Goal: Task Accomplishment & Management: Complete application form

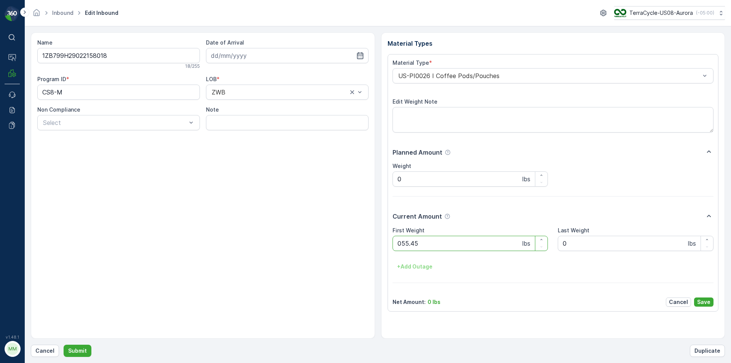
click at [64, 344] on button "Submit" at bounding box center [78, 350] width 28 height 12
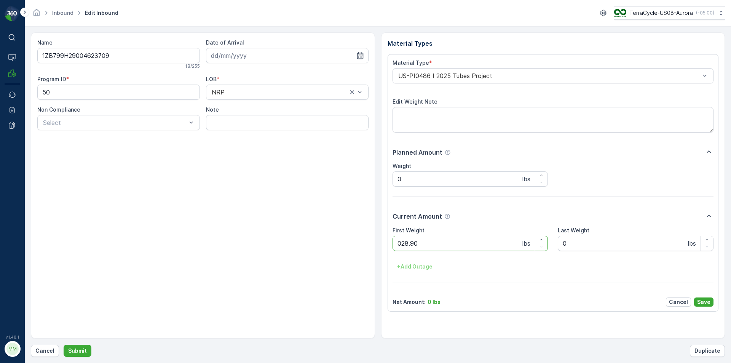
click at [64, 344] on button "Submit" at bounding box center [78, 350] width 28 height 12
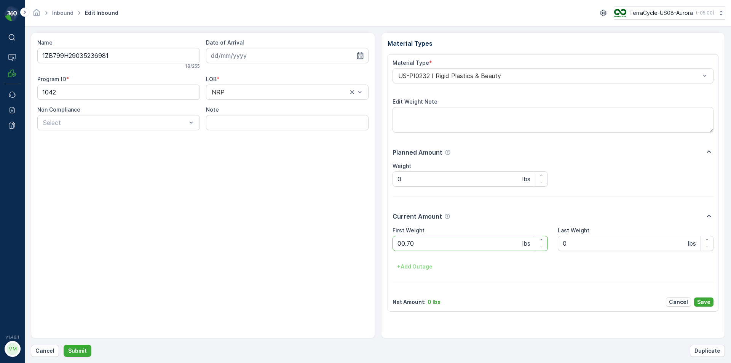
click at [64, 344] on button "Submit" at bounding box center [78, 350] width 28 height 12
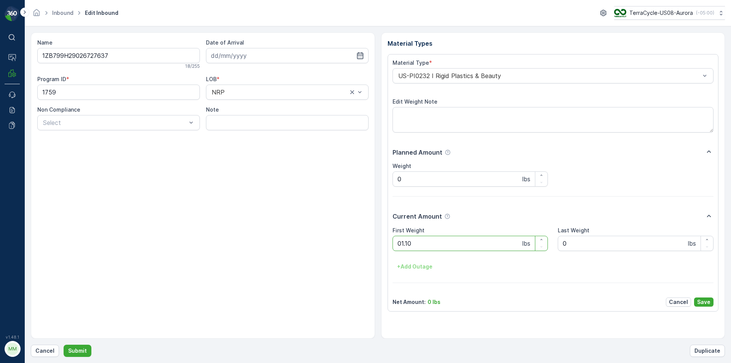
click at [64, 344] on button "Submit" at bounding box center [78, 350] width 28 height 12
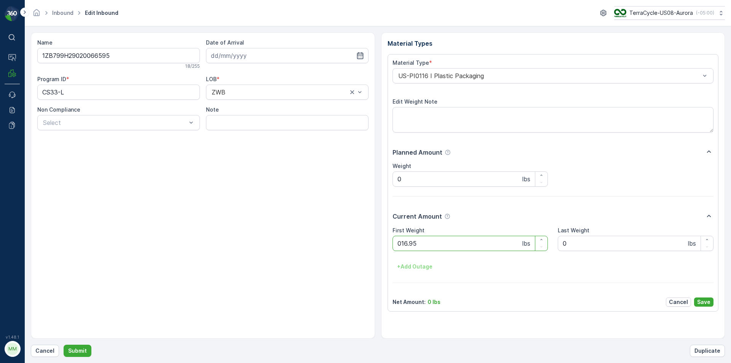
click at [64, 344] on button "Submit" at bounding box center [78, 350] width 28 height 12
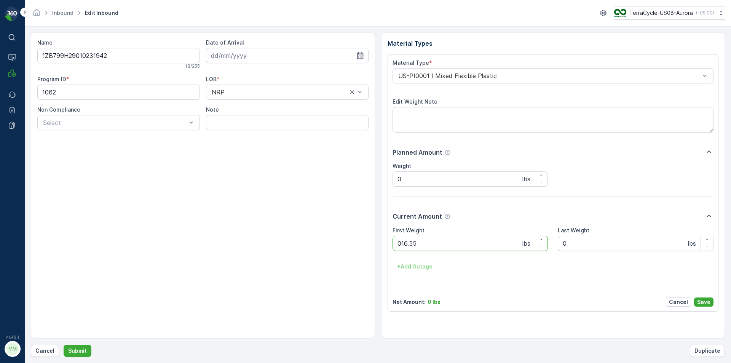
click at [64, 344] on button "Submit" at bounding box center [78, 350] width 28 height 12
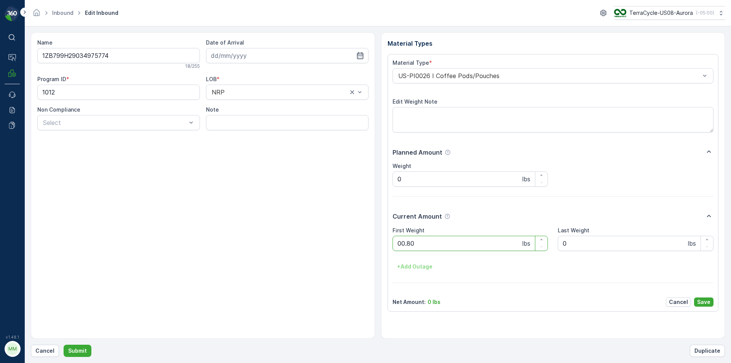
click at [64, 344] on button "Submit" at bounding box center [78, 350] width 28 height 12
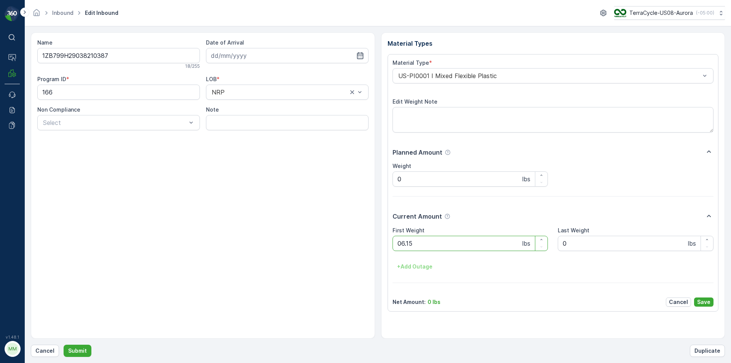
click at [64, 344] on button "Submit" at bounding box center [78, 350] width 28 height 12
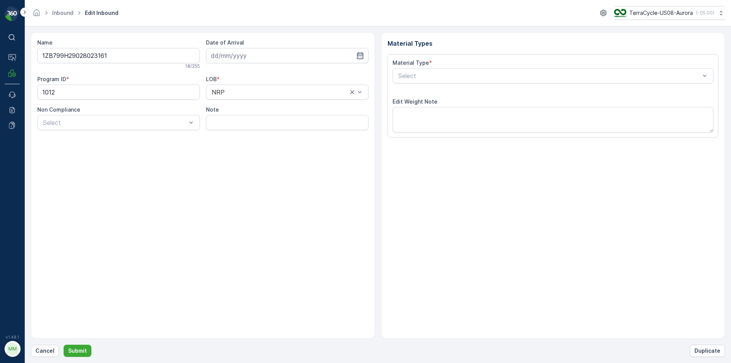
type input "[DATE]"
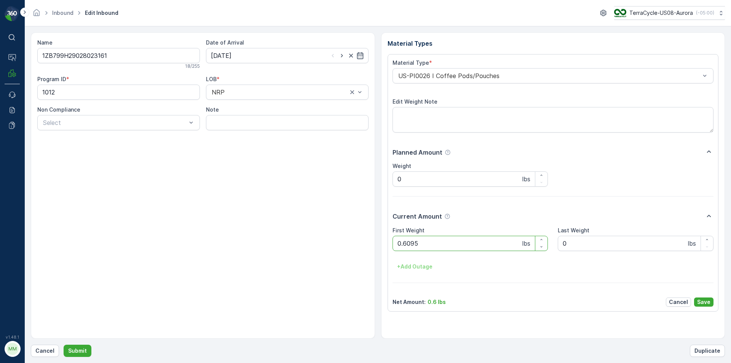
click at [64, 344] on button "Submit" at bounding box center [78, 350] width 28 height 12
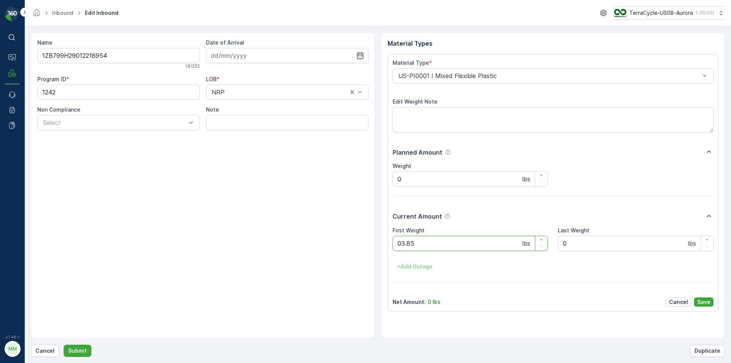
click at [64, 344] on button "Submit" at bounding box center [78, 350] width 28 height 12
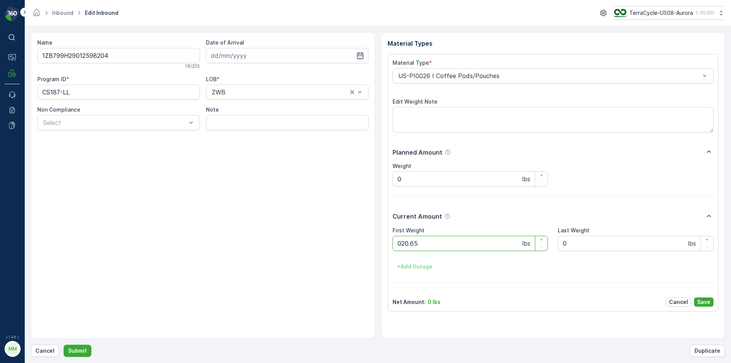
click at [64, 344] on button "Submit" at bounding box center [78, 350] width 28 height 12
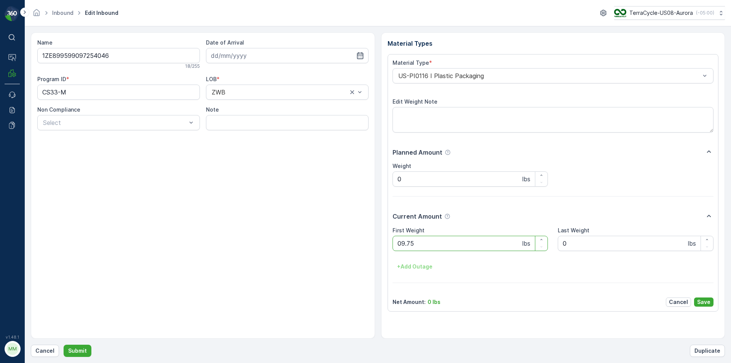
click at [64, 344] on button "Submit" at bounding box center [78, 350] width 28 height 12
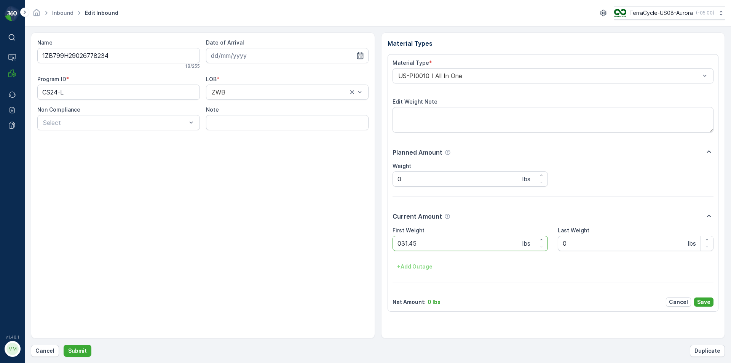
click at [64, 344] on button "Submit" at bounding box center [78, 350] width 28 height 12
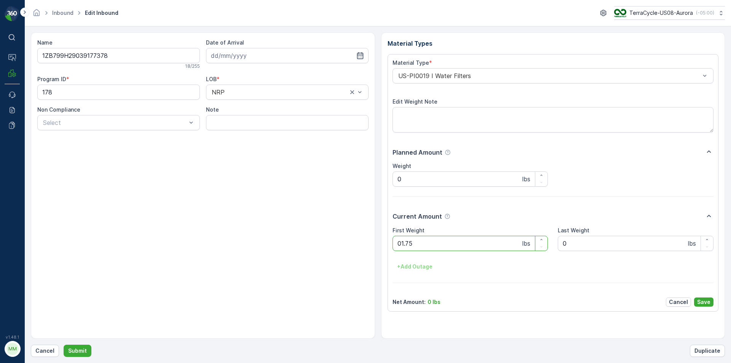
click at [64, 344] on button "Submit" at bounding box center [78, 350] width 28 height 12
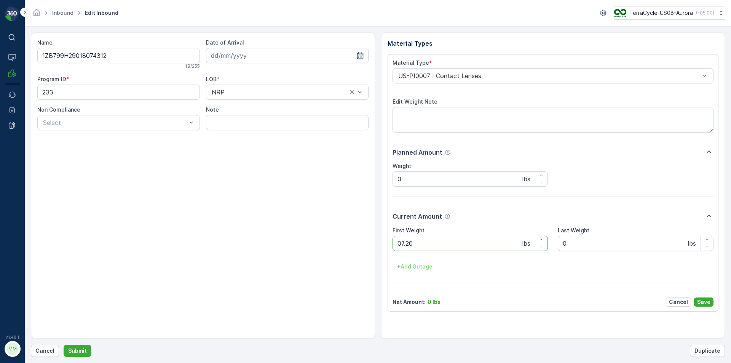
click at [64, 344] on button "Submit" at bounding box center [78, 350] width 28 height 12
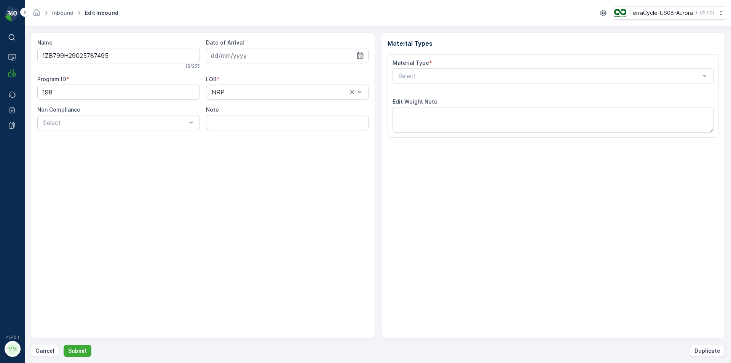
click at [64, 344] on button "Submit" at bounding box center [78, 350] width 28 height 12
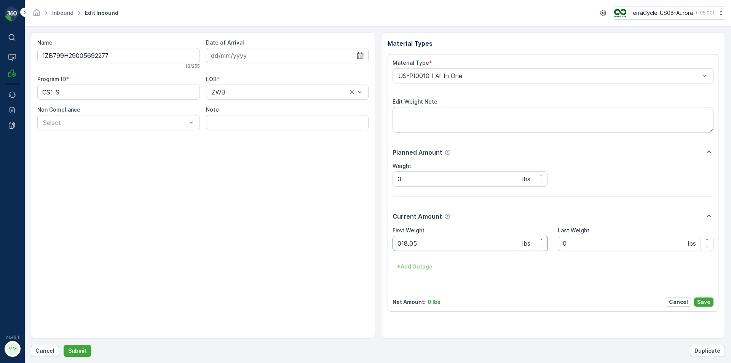
click at [64, 344] on button "Submit" at bounding box center [78, 350] width 28 height 12
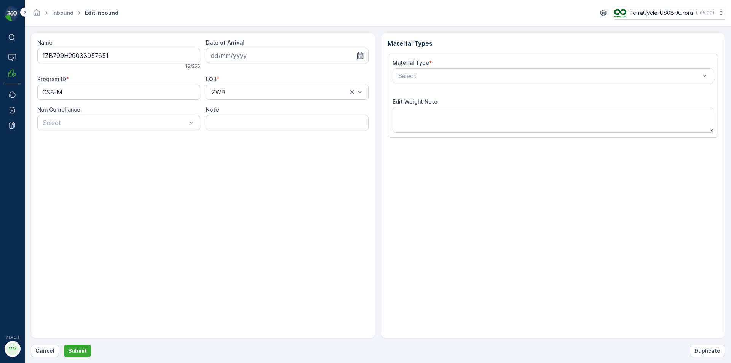
click at [64, 344] on button "Submit" at bounding box center [78, 350] width 28 height 12
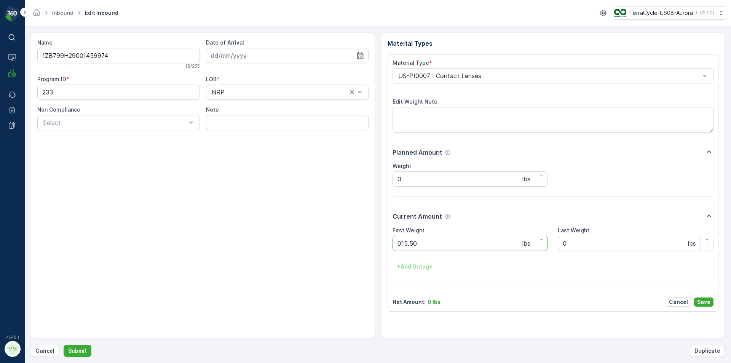
click at [64, 344] on button "Submit" at bounding box center [78, 350] width 28 height 12
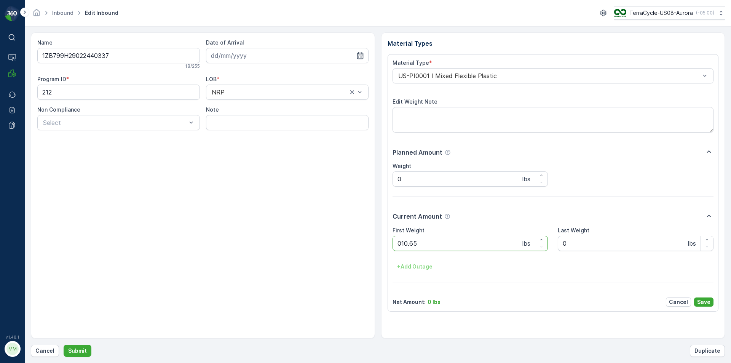
click at [64, 344] on button "Submit" at bounding box center [78, 350] width 28 height 12
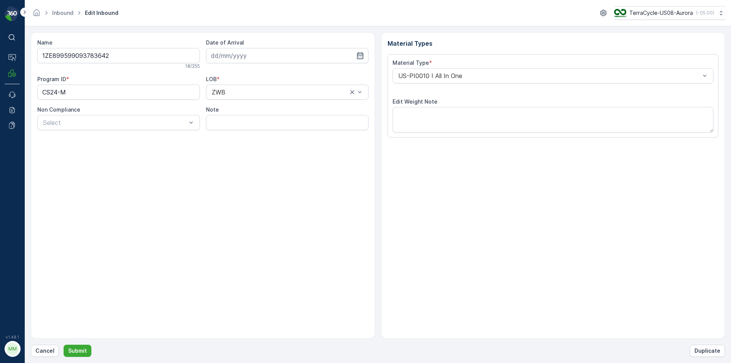
click at [64, 344] on button "Submit" at bounding box center [78, 350] width 28 height 12
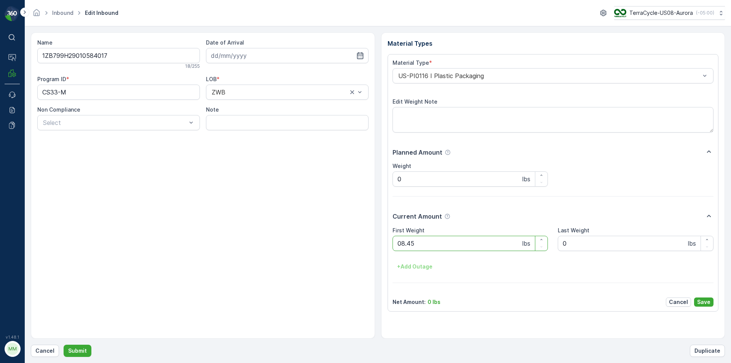
click at [64, 344] on button "Submit" at bounding box center [78, 350] width 28 height 12
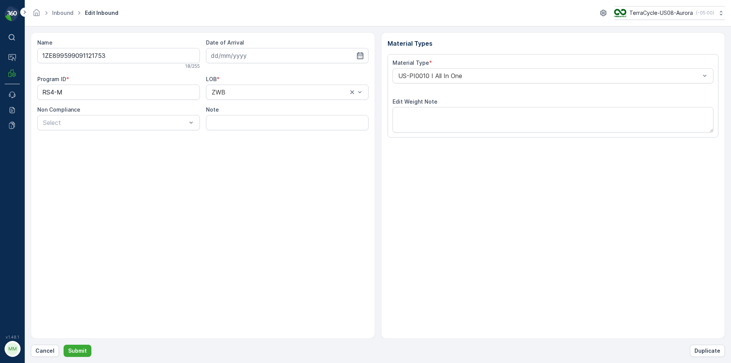
click at [64, 344] on button "Submit" at bounding box center [78, 350] width 28 height 12
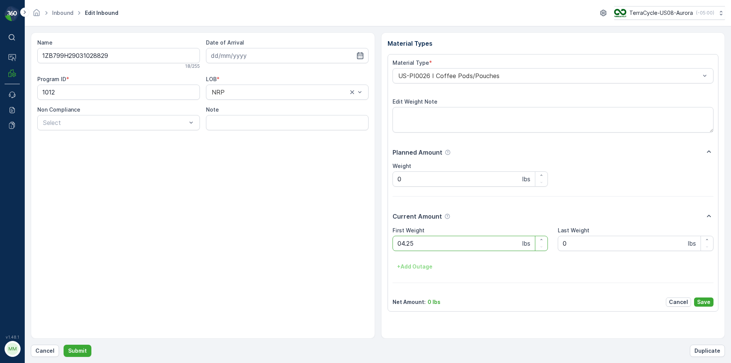
click at [64, 344] on button "Submit" at bounding box center [78, 350] width 28 height 12
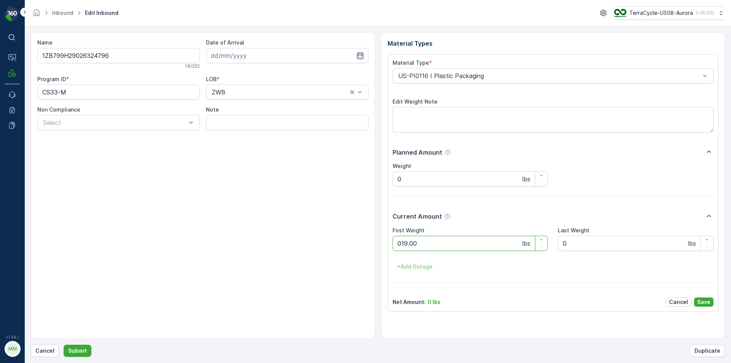
click at [64, 344] on button "Submit" at bounding box center [78, 350] width 28 height 12
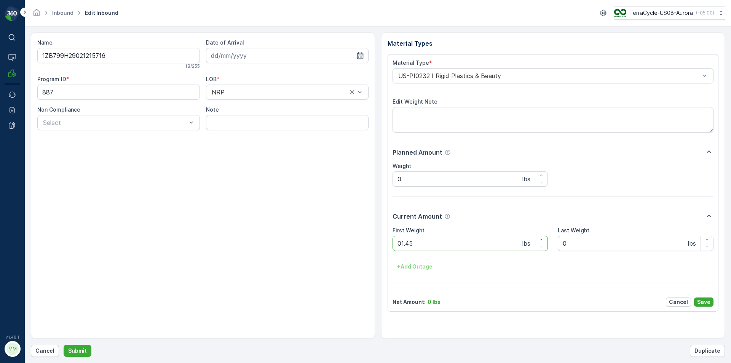
click at [64, 344] on button "Submit" at bounding box center [78, 350] width 28 height 12
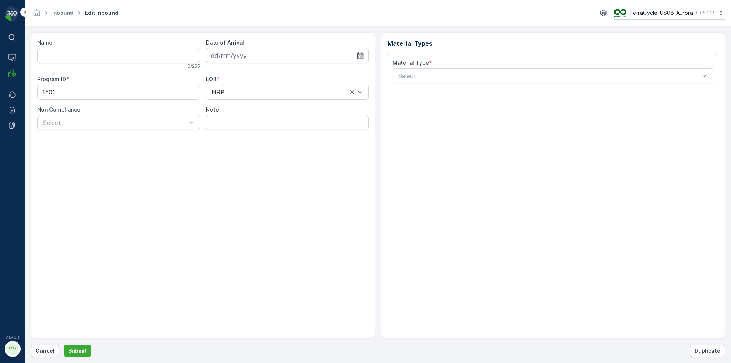
type input "1ZB799H29006875210"
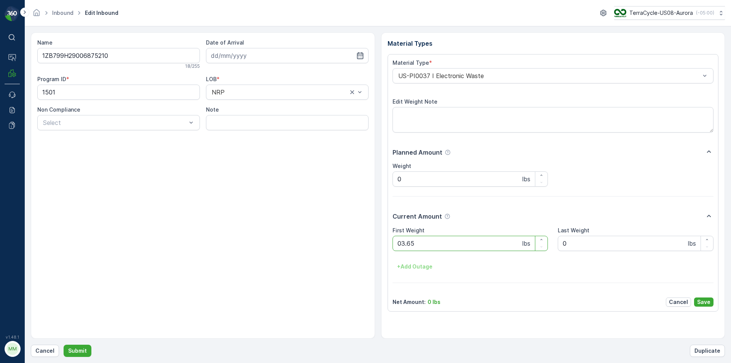
click at [64, 344] on button "Submit" at bounding box center [78, 350] width 28 height 12
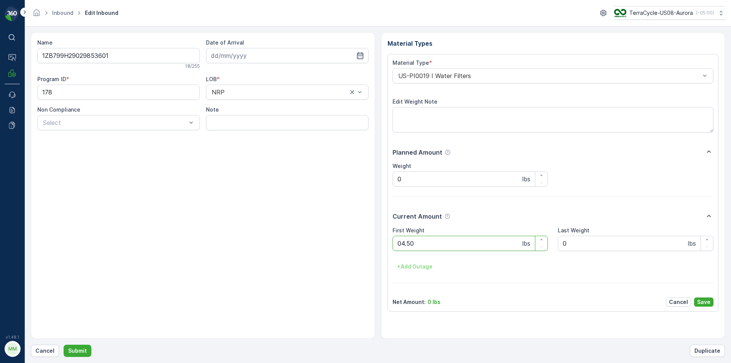
click at [64, 344] on button "Submit" at bounding box center [78, 350] width 28 height 12
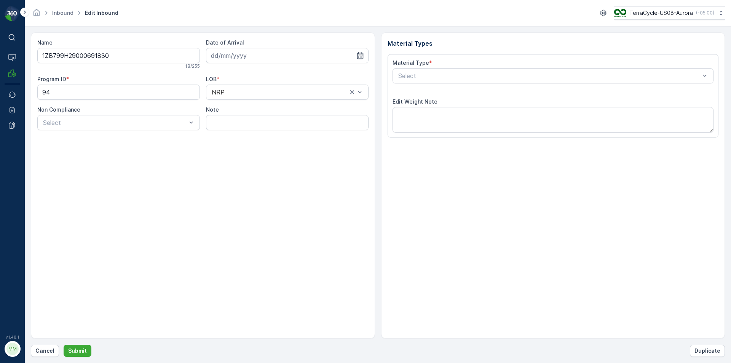
click at [64, 344] on button "Submit" at bounding box center [78, 350] width 28 height 12
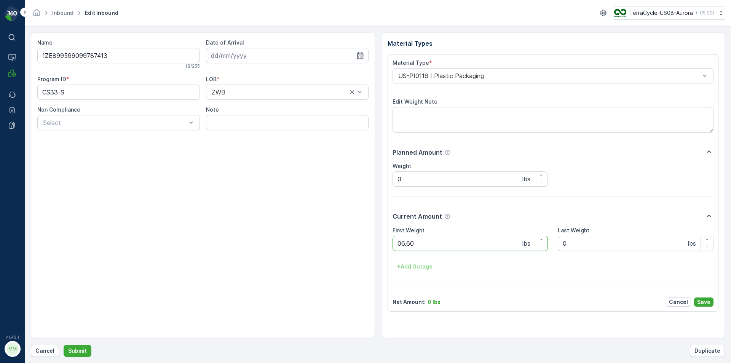
click at [64, 344] on button "Submit" at bounding box center [78, 350] width 28 height 12
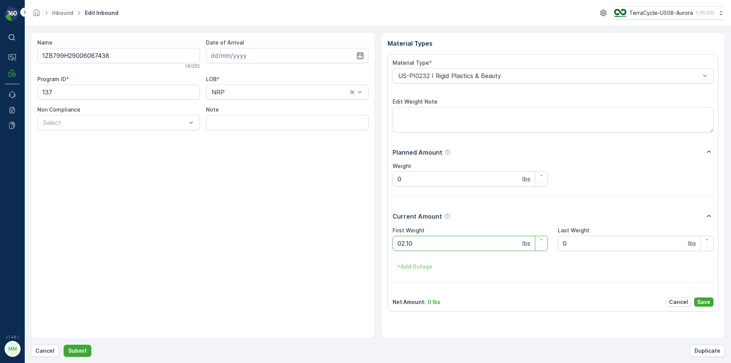
click at [64, 344] on button "Submit" at bounding box center [78, 350] width 28 height 12
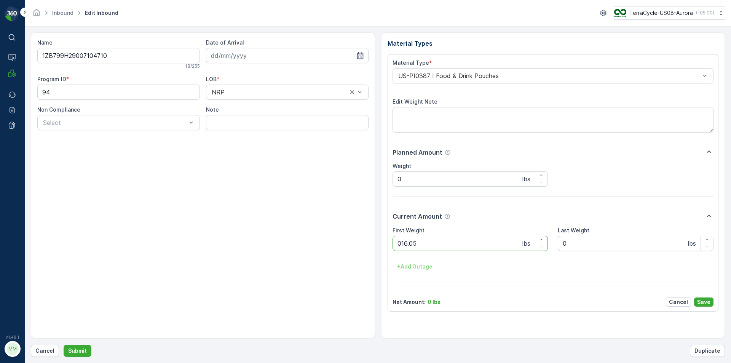
click at [64, 344] on button "Submit" at bounding box center [78, 350] width 28 height 12
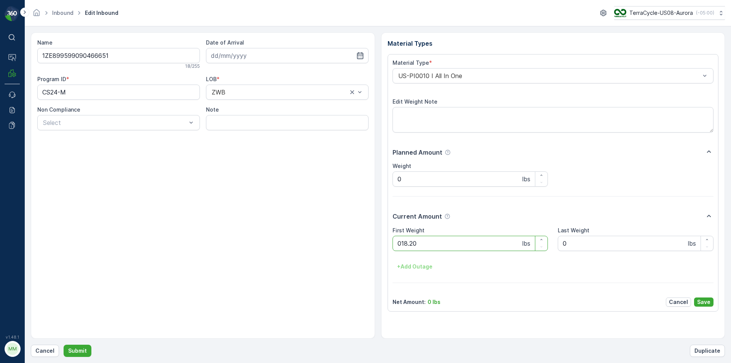
click at [64, 344] on button "Submit" at bounding box center [78, 350] width 28 height 12
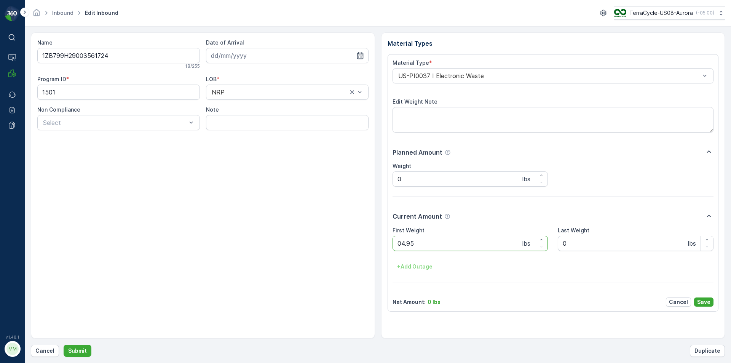
click at [64, 344] on button "Submit" at bounding box center [78, 350] width 28 height 12
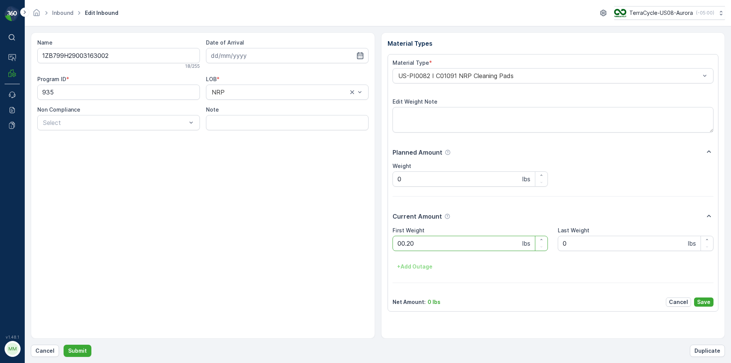
click at [64, 344] on button "Submit" at bounding box center [78, 350] width 28 height 12
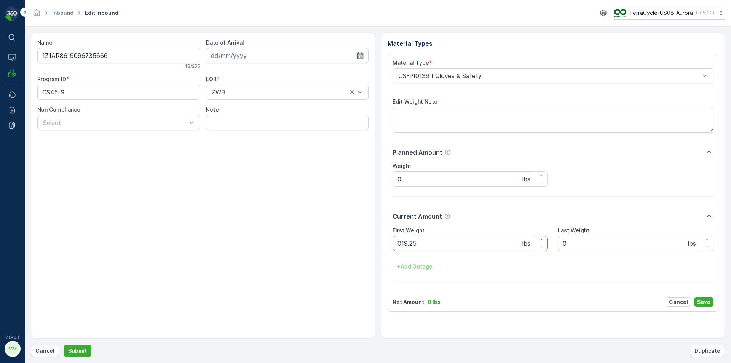
click at [64, 344] on button "Submit" at bounding box center [78, 350] width 28 height 12
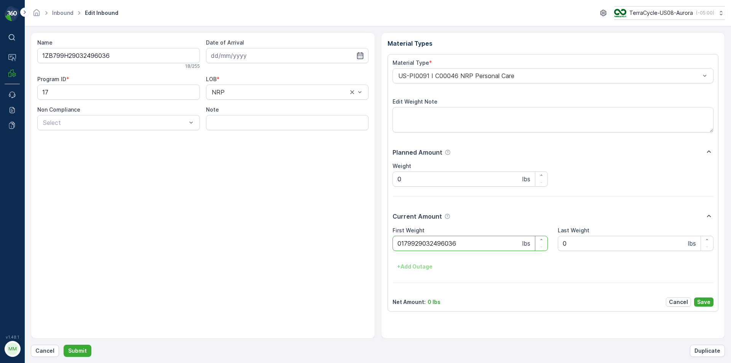
click at [64, 344] on button "Submit" at bounding box center [78, 350] width 28 height 12
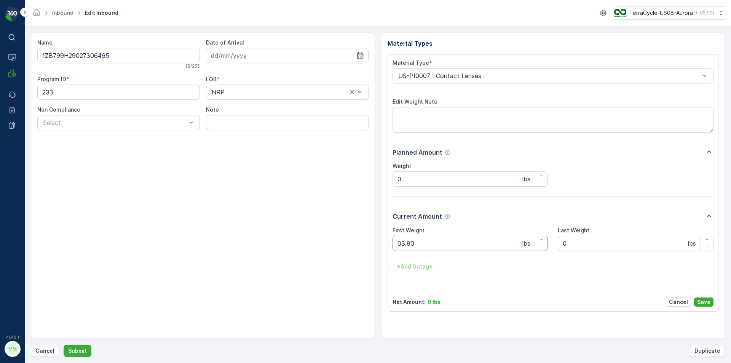
click at [64, 344] on button "Submit" at bounding box center [78, 350] width 28 height 12
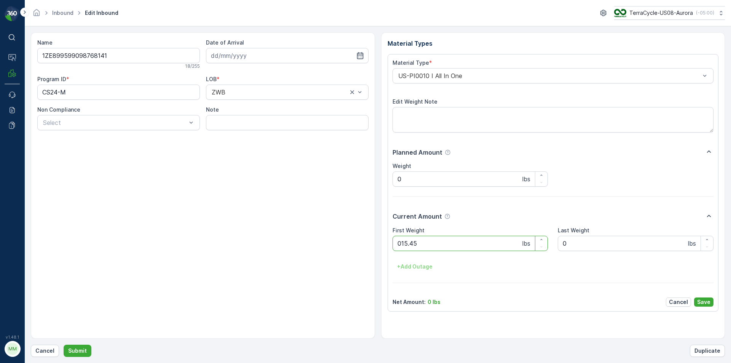
click at [64, 344] on button "Submit" at bounding box center [78, 350] width 28 height 12
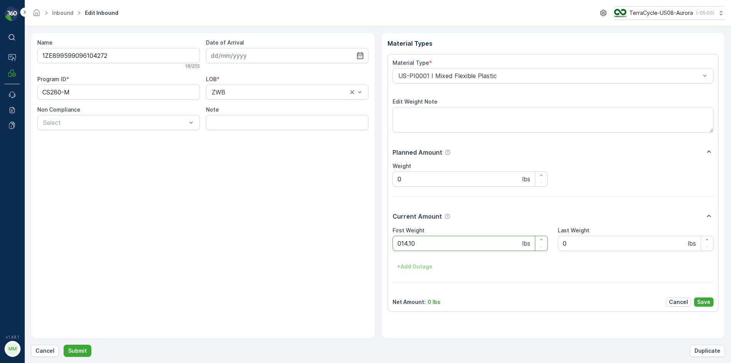
click at [64, 344] on button "Submit" at bounding box center [78, 350] width 28 height 12
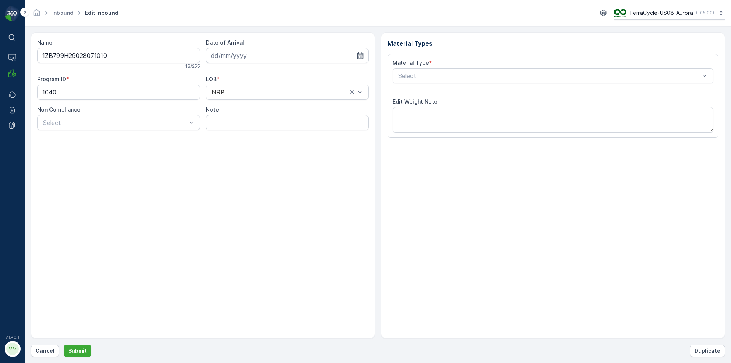
type input "[DATE]"
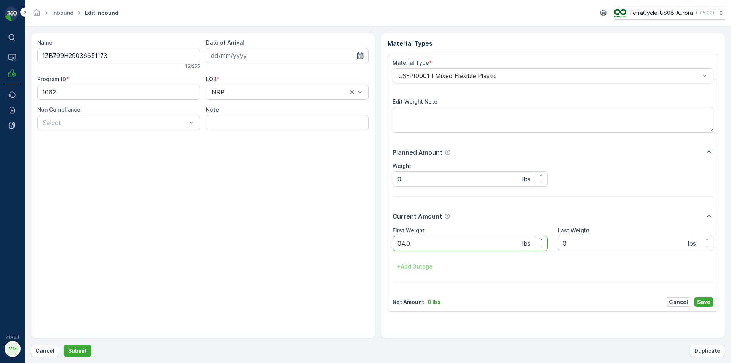
type Weight "04.05"
click at [64, 344] on button "Submit" at bounding box center [78, 350] width 28 height 12
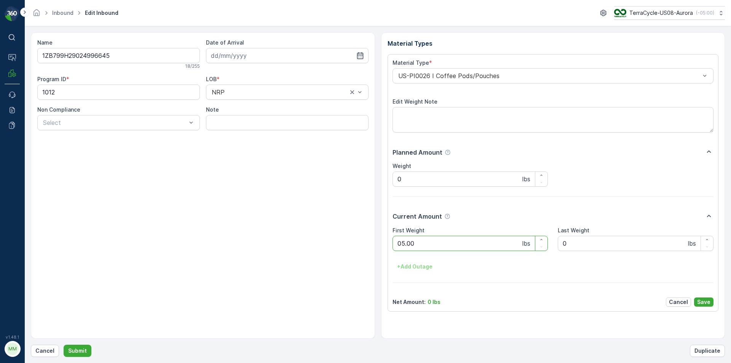
click at [64, 344] on button "Submit" at bounding box center [78, 350] width 28 height 12
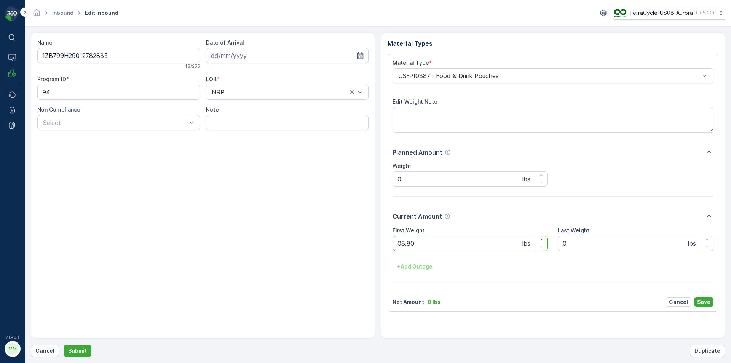
click at [64, 344] on button "Submit" at bounding box center [78, 350] width 28 height 12
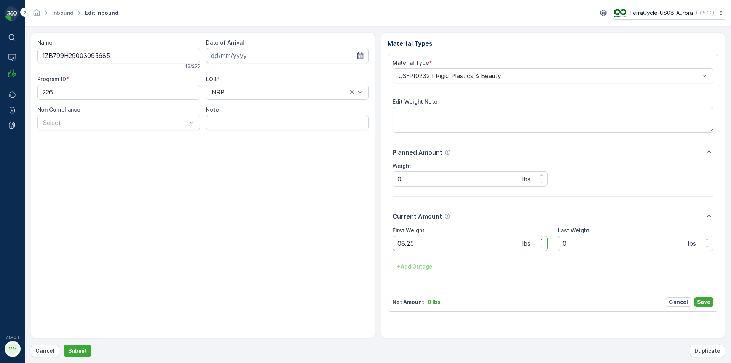
click at [64, 344] on button "Submit" at bounding box center [78, 350] width 28 height 12
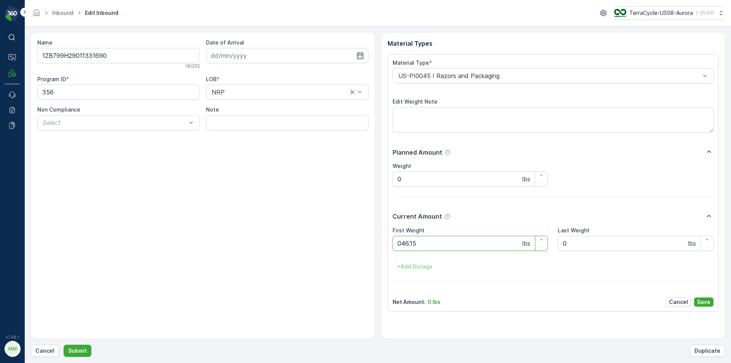
click at [64, 344] on button "Submit" at bounding box center [78, 350] width 28 height 12
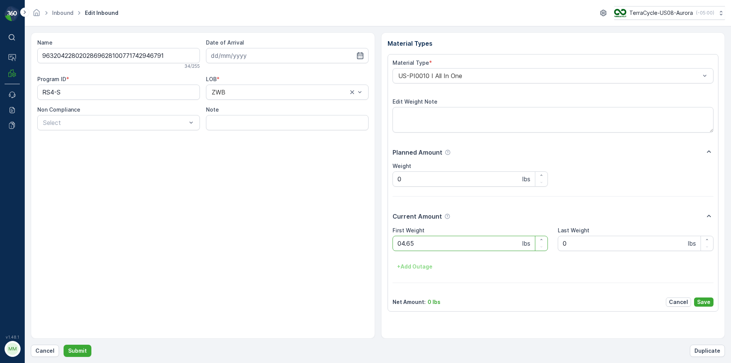
click at [64, 344] on button "Submit" at bounding box center [78, 350] width 28 height 12
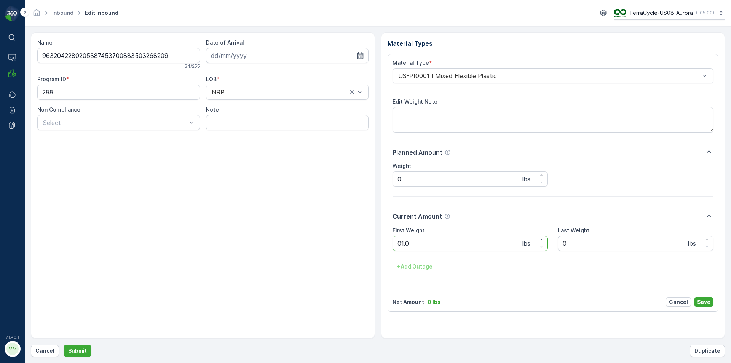
click at [64, 344] on button "Submit" at bounding box center [78, 350] width 28 height 12
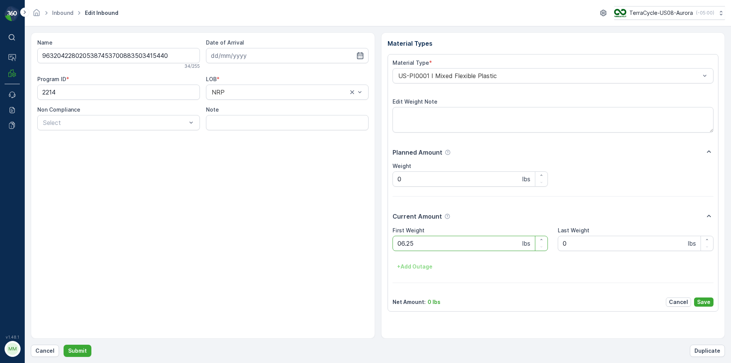
click at [64, 344] on button "Submit" at bounding box center [78, 350] width 28 height 12
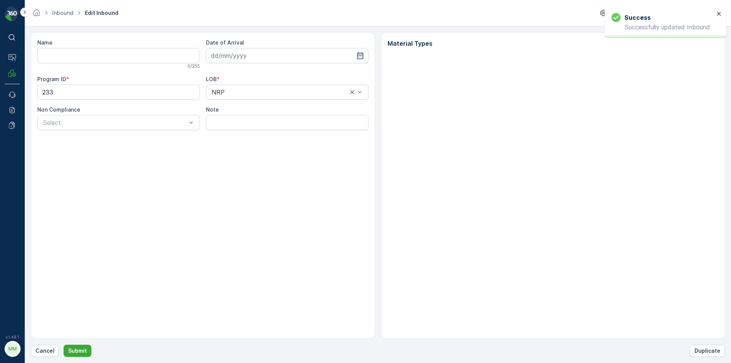
type input "9632042280205387453700883514476563"
type input "[DATE]"
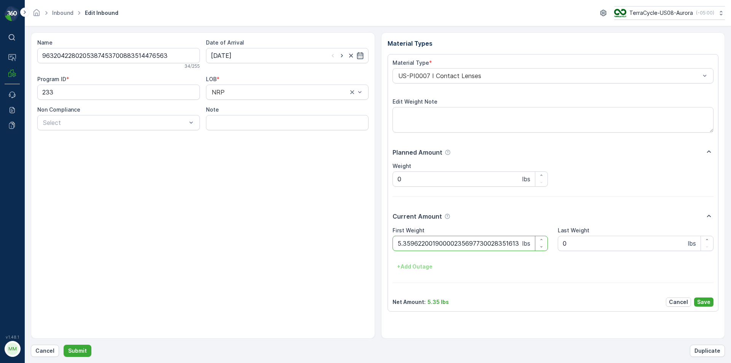
click at [64, 344] on button "Submit" at bounding box center [78, 350] width 28 height 12
type Weight "5.35"
click at [64, 344] on button "Submit" at bounding box center [78, 350] width 28 height 12
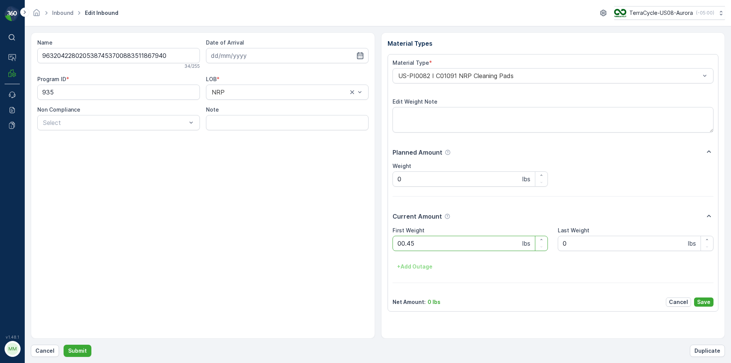
click at [64, 344] on button "Submit" at bounding box center [78, 350] width 28 height 12
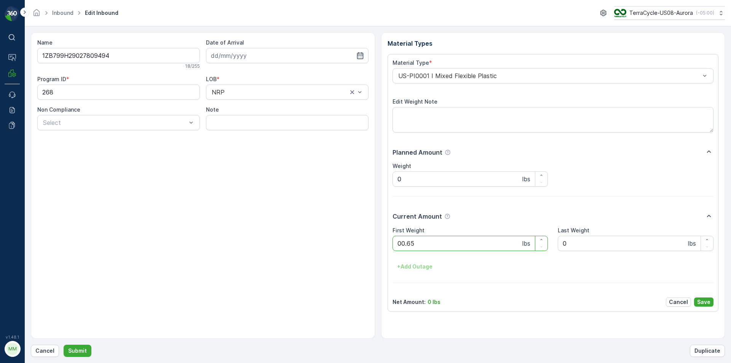
click at [64, 344] on button "Submit" at bounding box center [78, 350] width 28 height 12
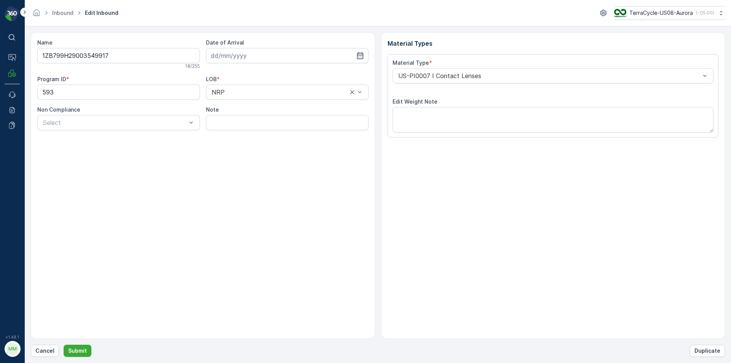
click at [64, 344] on button "Submit" at bounding box center [78, 350] width 28 height 12
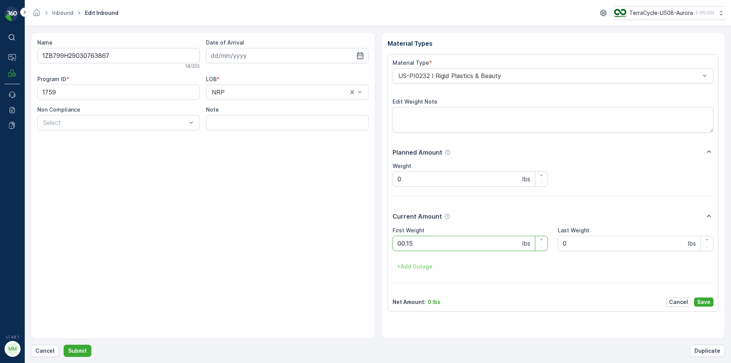
click at [64, 344] on button "Submit" at bounding box center [78, 350] width 28 height 12
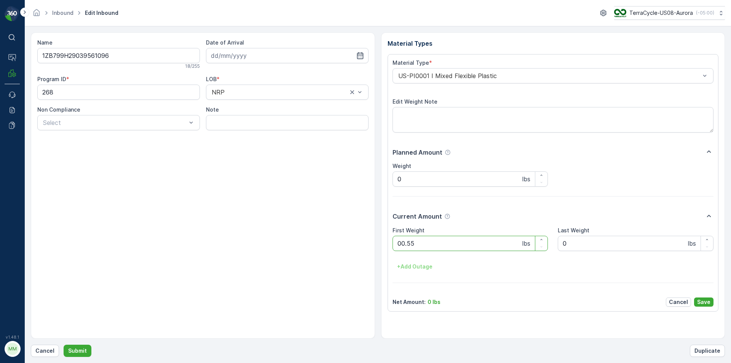
click at [64, 344] on button "Submit" at bounding box center [78, 350] width 28 height 12
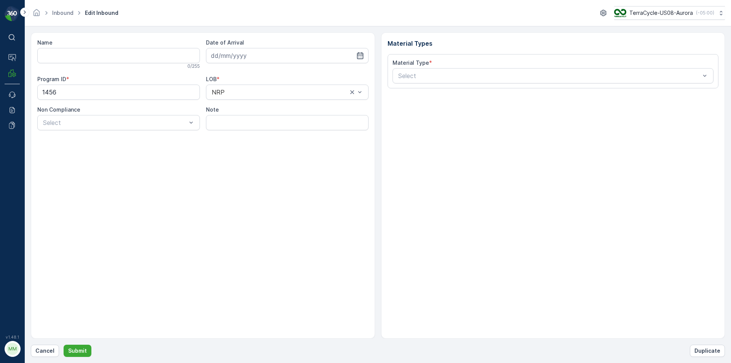
type input "1ZB799H29030211775"
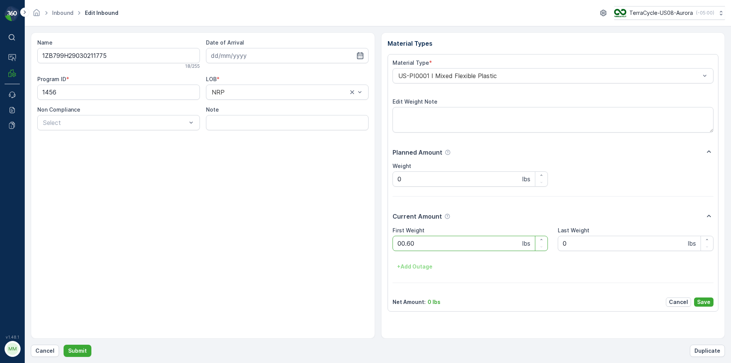
click at [64, 344] on button "Submit" at bounding box center [78, 350] width 28 height 12
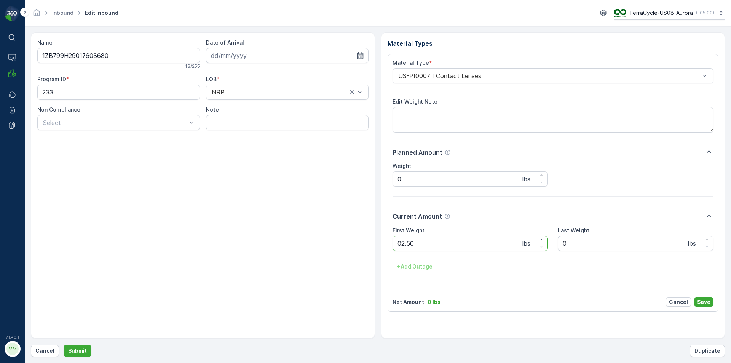
click at [64, 344] on button "Submit" at bounding box center [78, 350] width 28 height 12
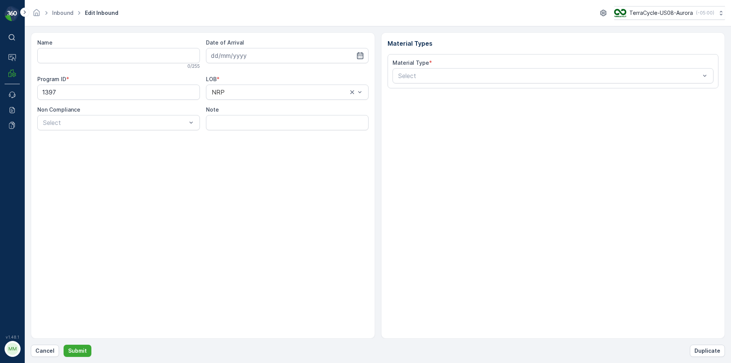
type input "1ZB799H29012359463"
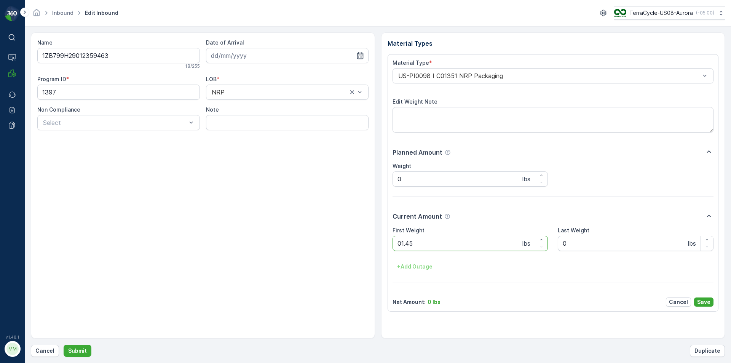
click at [64, 344] on button "Submit" at bounding box center [78, 350] width 28 height 12
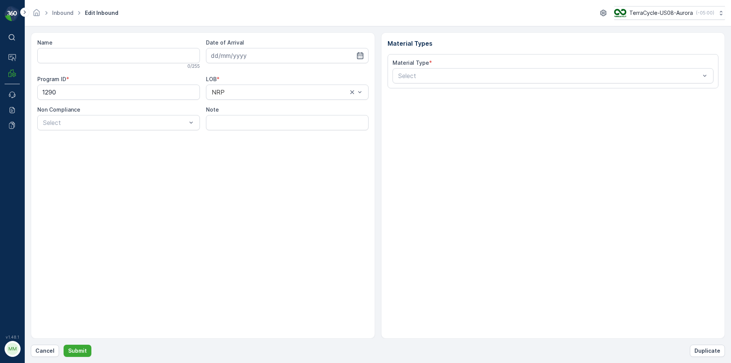
type input "1ZB799H29020983675"
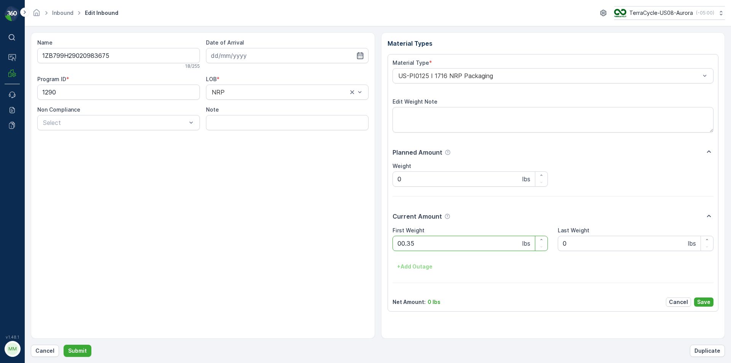
click at [64, 344] on button "Submit" at bounding box center [78, 350] width 28 height 12
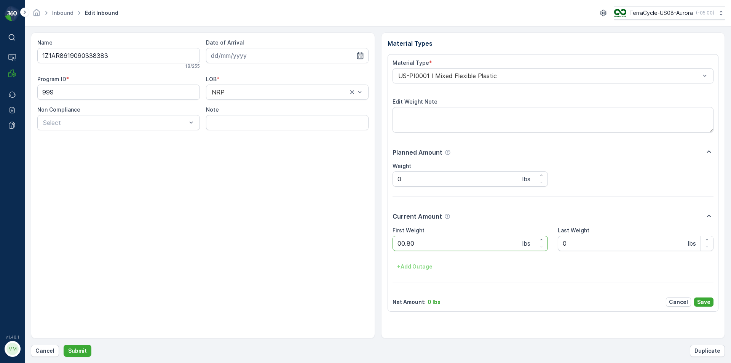
click at [64, 344] on button "Submit" at bounding box center [78, 350] width 28 height 12
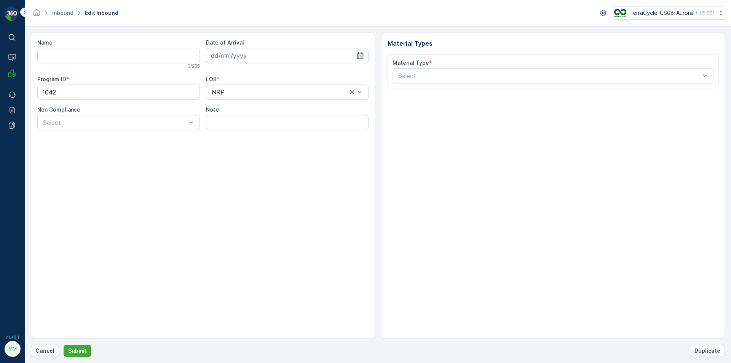
type input "1ZB799H29003890137"
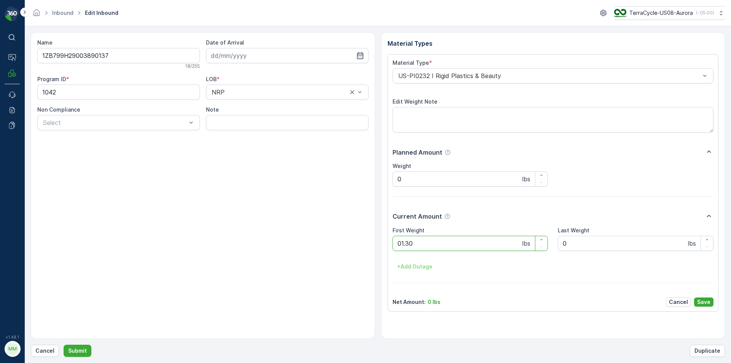
click at [64, 344] on button "Submit" at bounding box center [78, 350] width 28 height 12
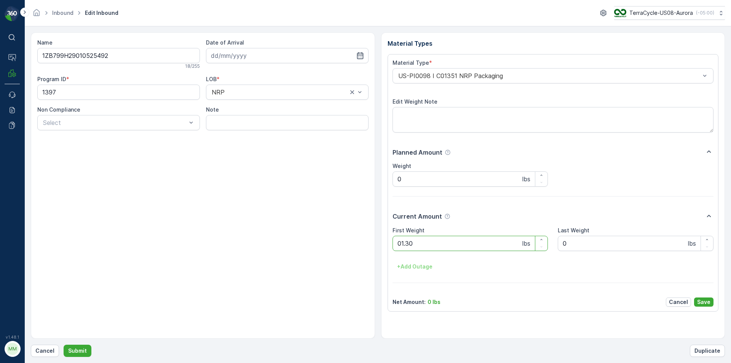
click at [64, 344] on button "Submit" at bounding box center [78, 350] width 28 height 12
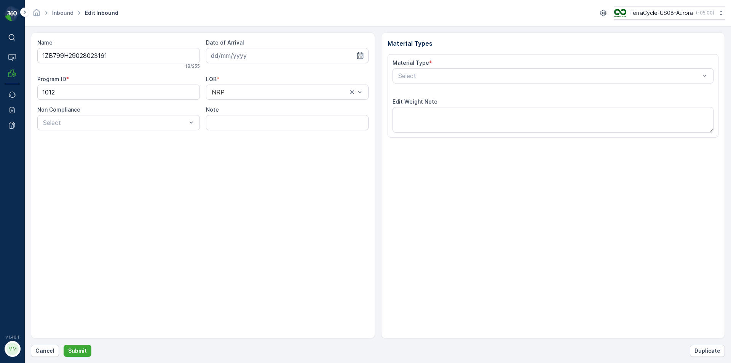
type input "[DATE]"
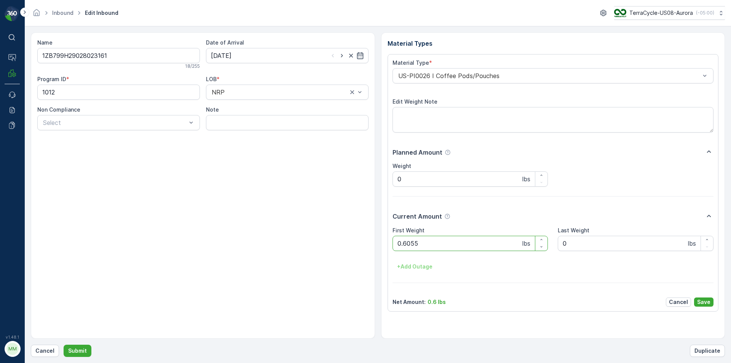
click at [64, 344] on button "Submit" at bounding box center [78, 350] width 28 height 12
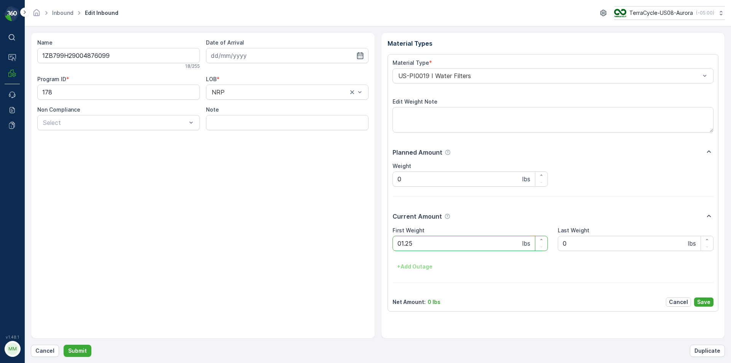
click at [64, 344] on button "Submit" at bounding box center [78, 350] width 28 height 12
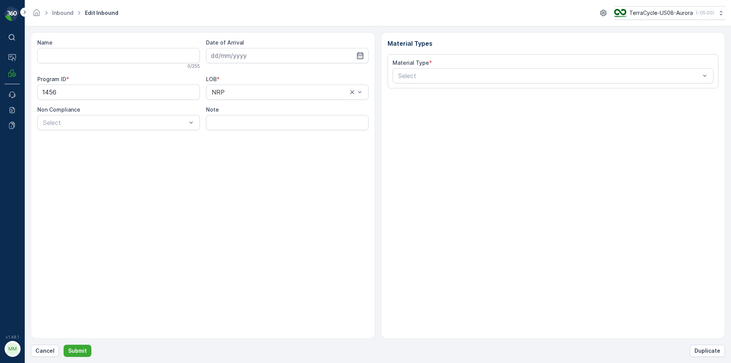
type input "1ZB799H29019977489"
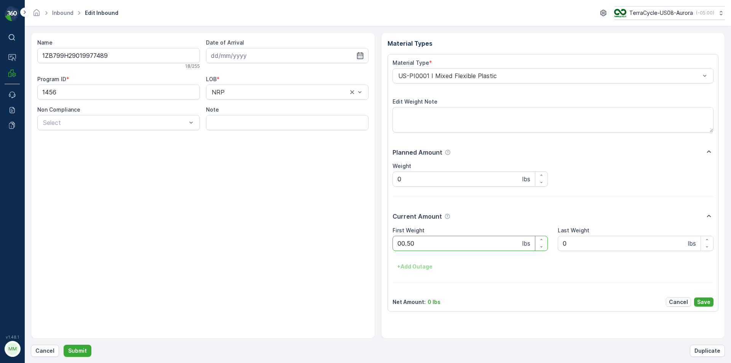
click at [64, 344] on button "Submit" at bounding box center [78, 350] width 28 height 12
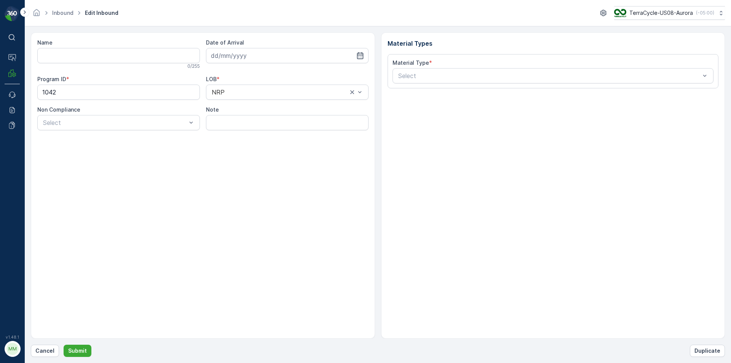
type input "1ZB799H29035023255"
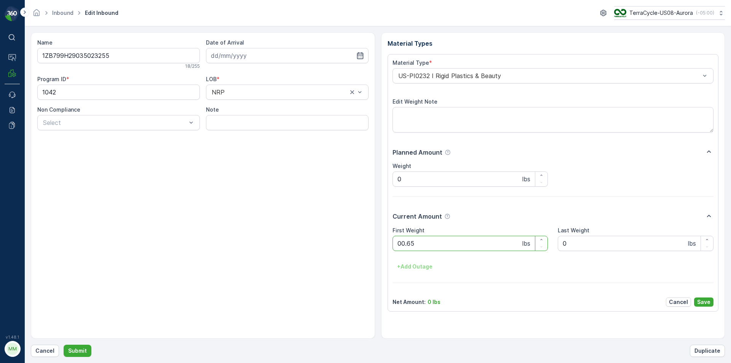
click at [64, 344] on button "Submit" at bounding box center [78, 350] width 28 height 12
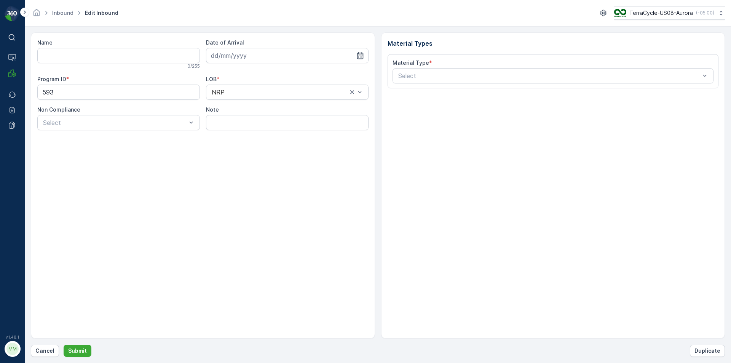
type input "1ZB799H29006803172"
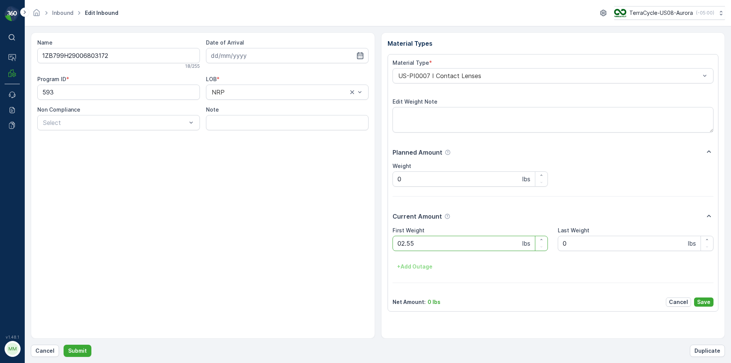
click at [64, 344] on button "Submit" at bounding box center [78, 350] width 28 height 12
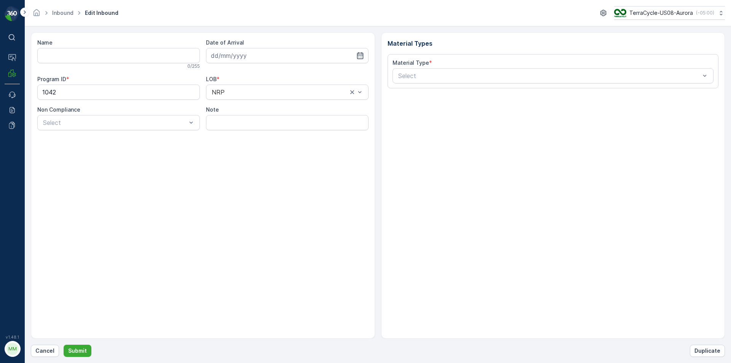
type input "1Z1AR8619094889585"
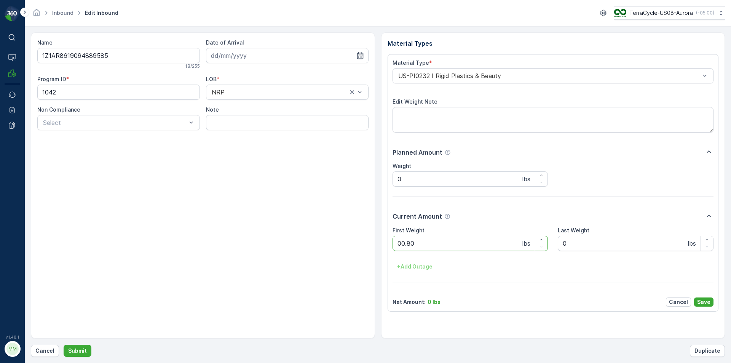
click at [64, 344] on button "Submit" at bounding box center [78, 350] width 28 height 12
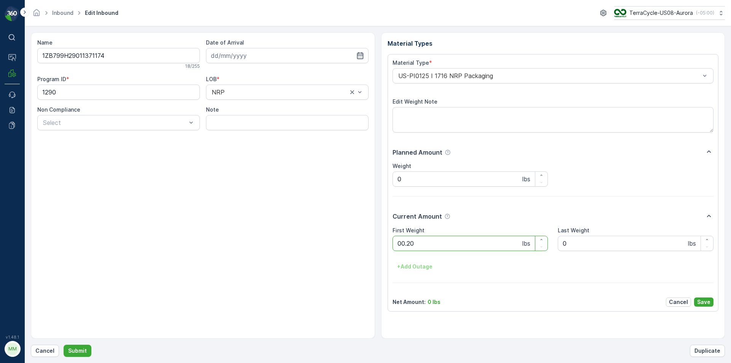
click at [64, 344] on button "Submit" at bounding box center [78, 350] width 28 height 12
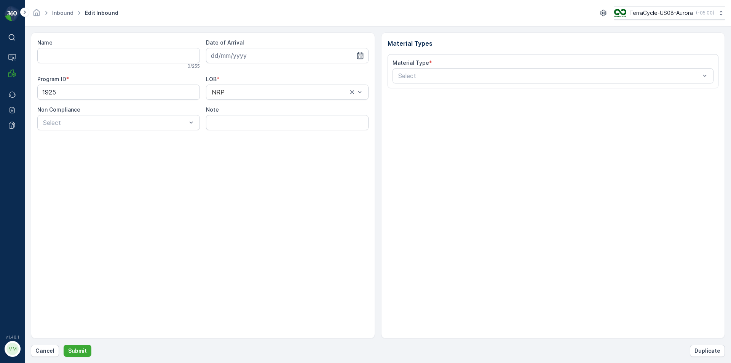
type input "1ZB799H29027816271"
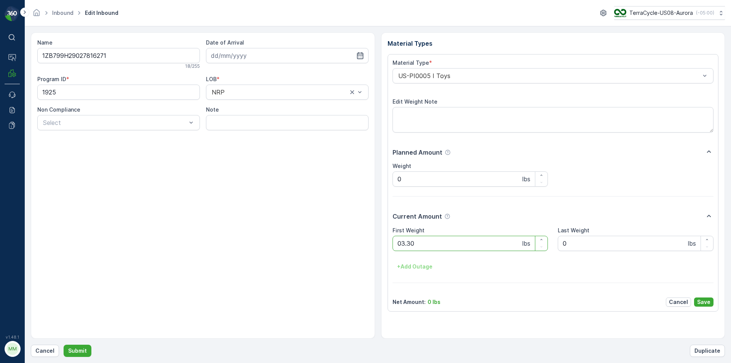
click at [64, 344] on button "Submit" at bounding box center [78, 350] width 28 height 12
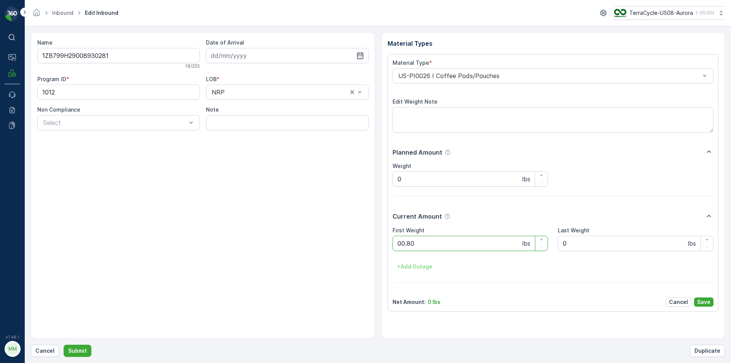
click at [64, 344] on button "Submit" at bounding box center [78, 350] width 28 height 12
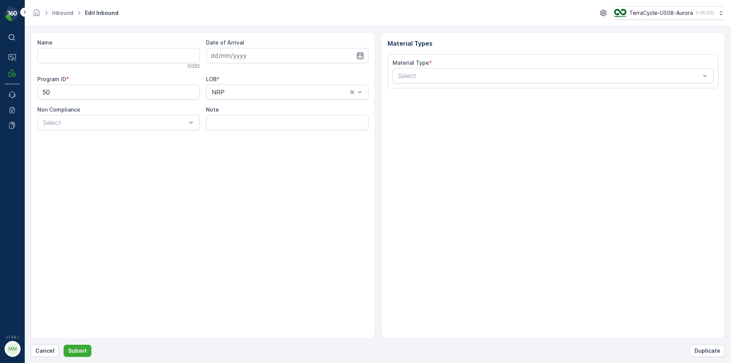
type input "1ZB799H29017808549"
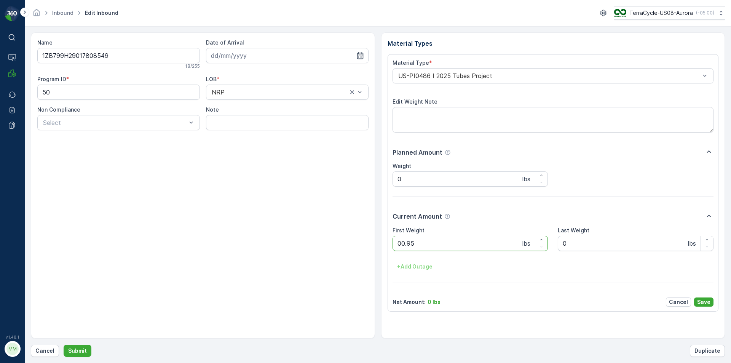
click at [64, 344] on button "Submit" at bounding box center [78, 350] width 28 height 12
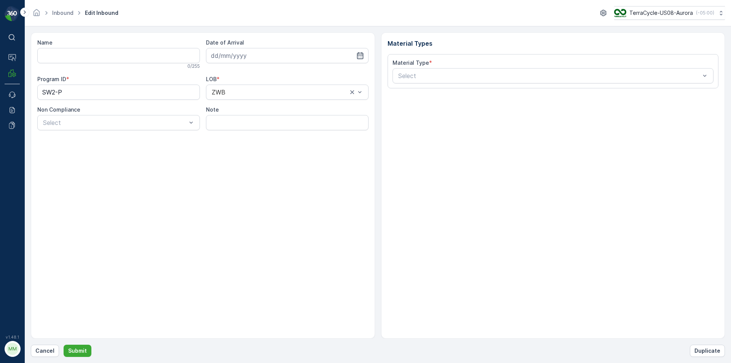
type input "1ZE899599093331764"
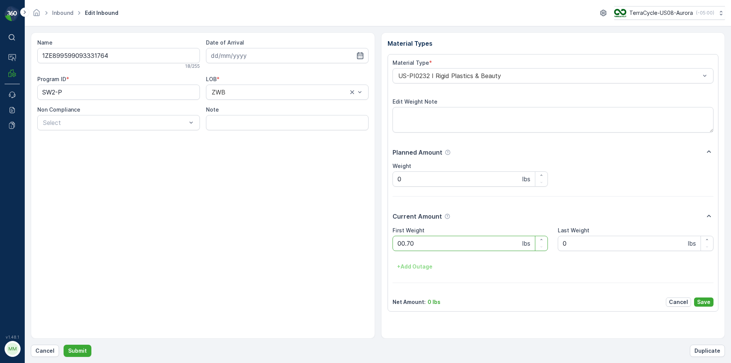
click at [64, 344] on button "Submit" at bounding box center [78, 350] width 28 height 12
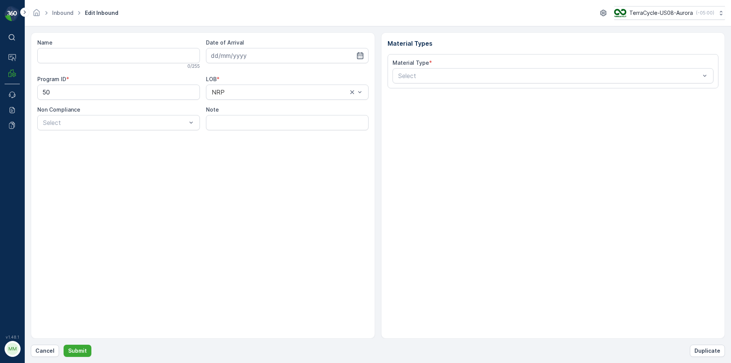
type input "1ZB799H29002863427"
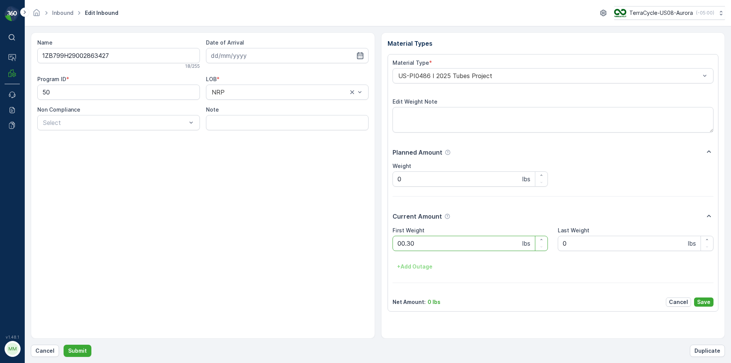
click at [64, 344] on button "Submit" at bounding box center [78, 350] width 28 height 12
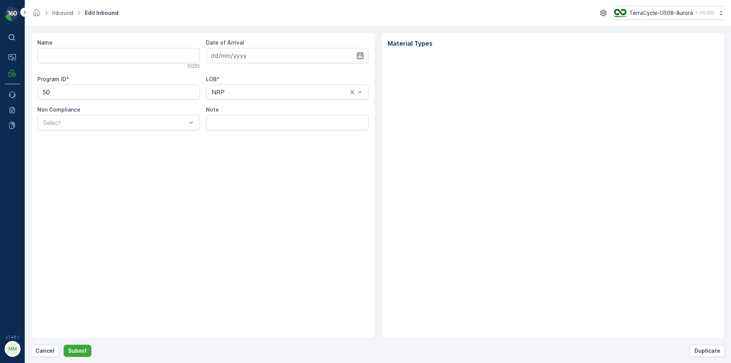
type input "1ZB799H29022176347"
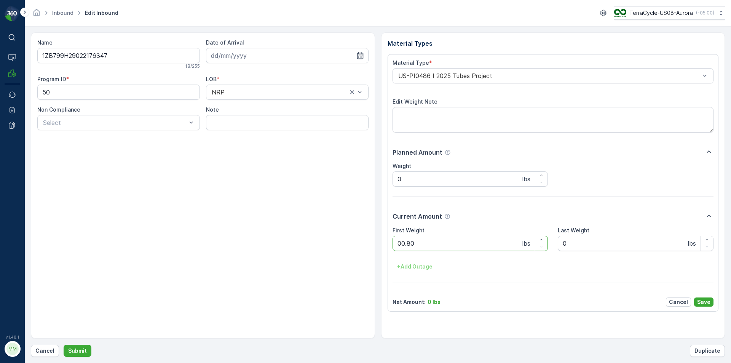
click at [64, 344] on button "Submit" at bounding box center [78, 350] width 28 height 12
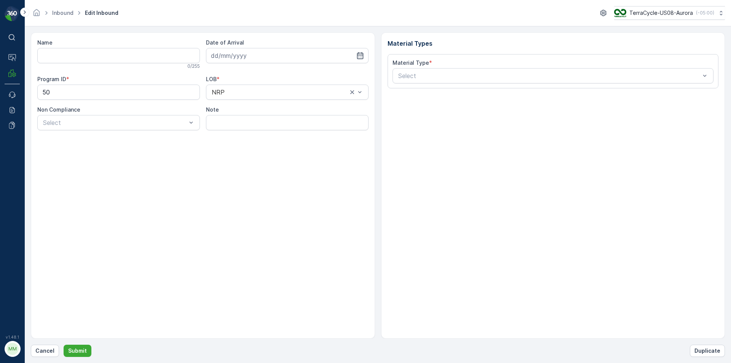
type input "1ZB799H29010682732"
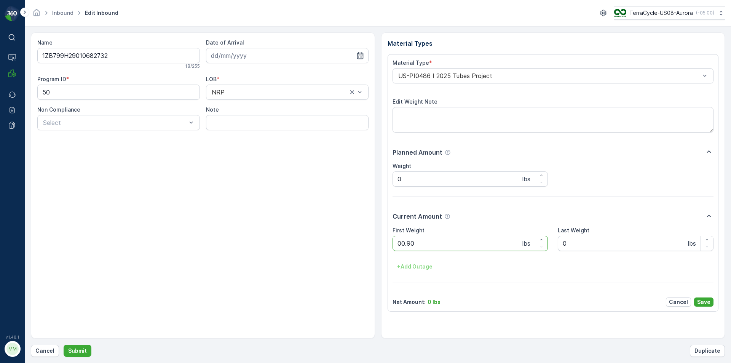
click at [64, 344] on button "Submit" at bounding box center [78, 350] width 28 height 12
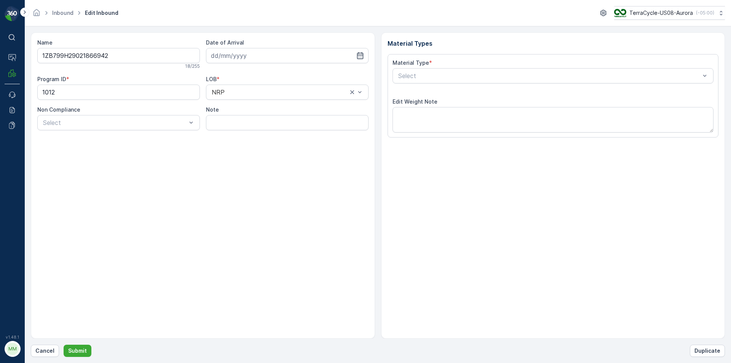
type input "[DATE]"
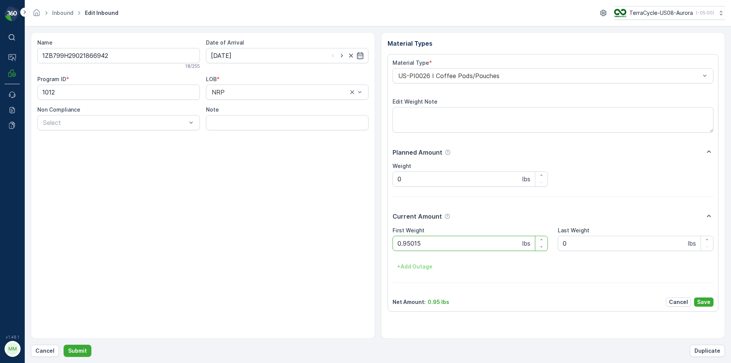
click at [64, 344] on button "Submit" at bounding box center [78, 350] width 28 height 12
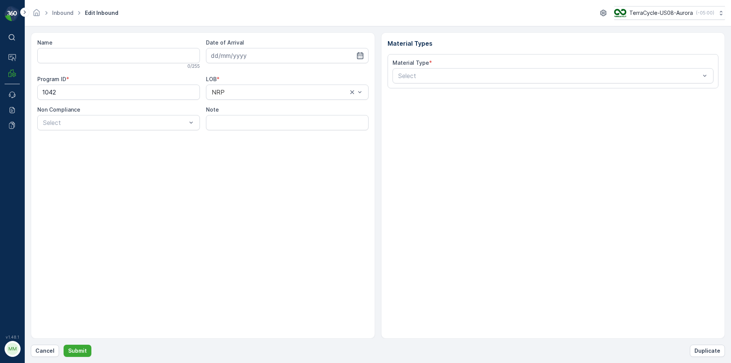
type input "1ZB799H29016108771"
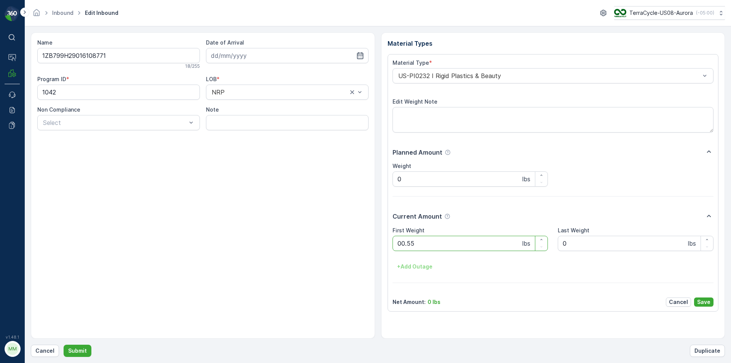
click at [64, 344] on button "Submit" at bounding box center [78, 350] width 28 height 12
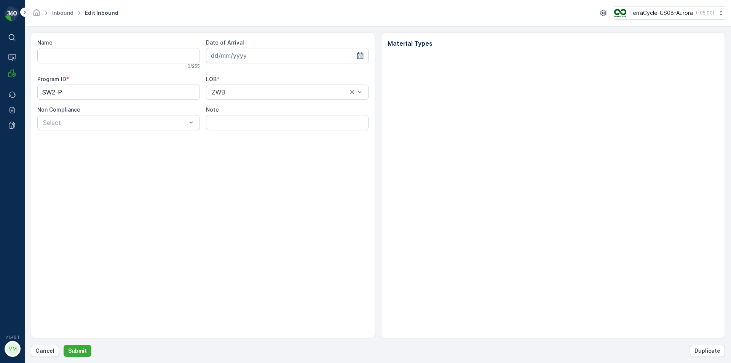
type input "4206050655809201990329596600223568"
type input "[DATE]"
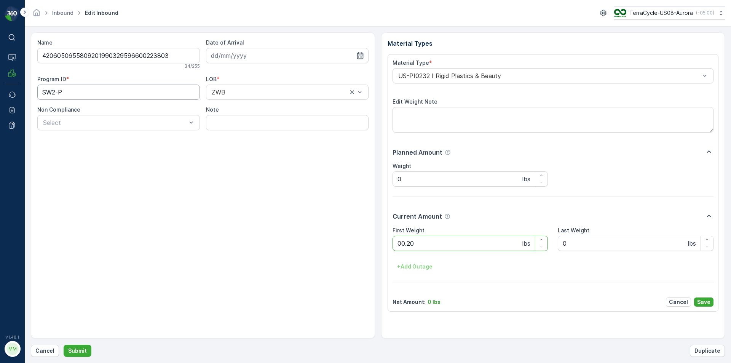
click at [64, 344] on button "Submit" at bounding box center [78, 350] width 28 height 12
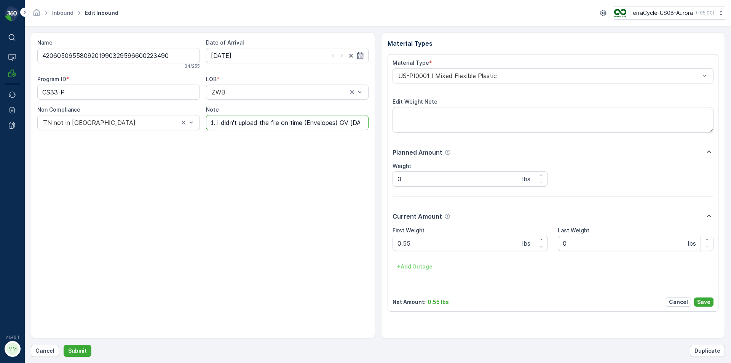
scroll to position [0, 42]
drag, startPoint x: 340, startPoint y: 126, endPoint x: 366, endPoint y: 124, distance: 26.4
click at [366, 124] on input "Solved. I didn't upload the file on time (Envelopes) GV [DATE]" at bounding box center [287, 122] width 163 height 15
click at [362, 121] on input "Solved. I didn't upload the file on time (Envelopes) GV [DATE]" at bounding box center [287, 122] width 163 height 15
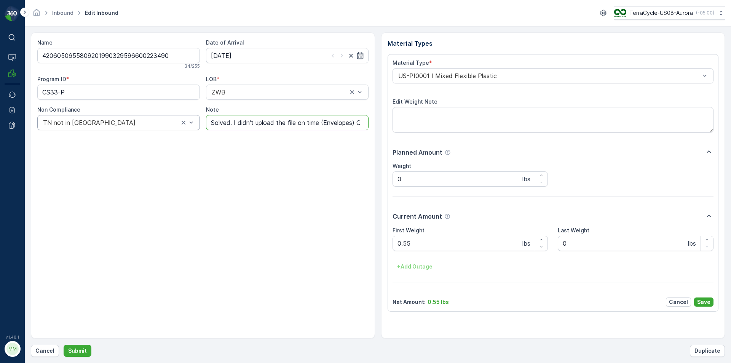
drag, startPoint x: 361, startPoint y: 122, endPoint x: 191, endPoint y: 125, distance: 170.1
click at [191, 125] on div "Program ID * CS33-P LOB * ZWB Non Compliance TN not in Evreka Note Solved. I di…" at bounding box center [202, 102] width 331 height 55
click at [257, 127] on input "Solved. I didn't upload the file on time (Envelopes) GV [DATE]" at bounding box center [287, 122] width 163 height 15
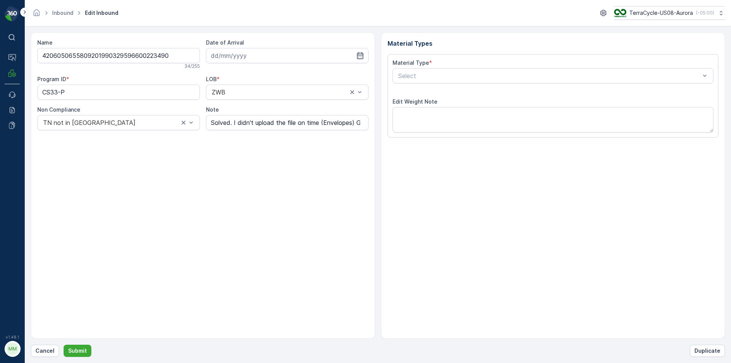
type input "[DATE]"
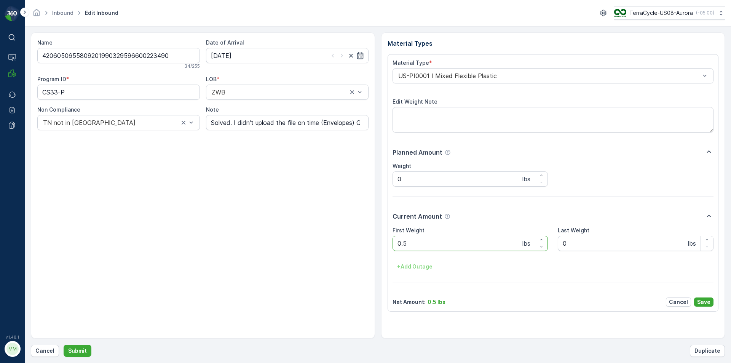
type Weight "0"
click at [64, 344] on button "Submit" at bounding box center [78, 350] width 28 height 12
click at [89, 91] on ID "CS33-P" at bounding box center [118, 91] width 163 height 15
drag, startPoint x: 351, startPoint y: 119, endPoint x: 368, endPoint y: 122, distance: 17.8
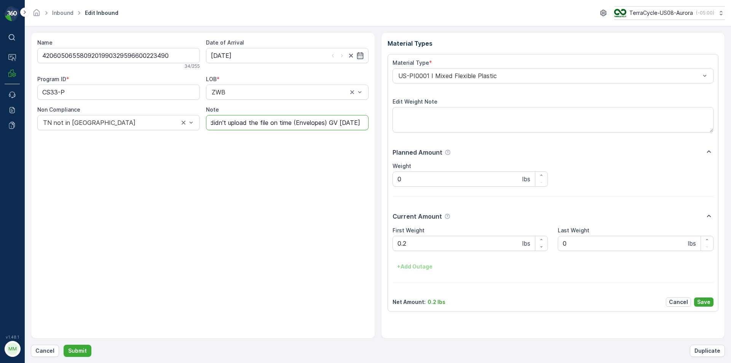
click at [368, 122] on div "Name 4206050655809201990329596600223490 34 / 255 Date of Arrival [DATE] Program…" at bounding box center [203, 185] width 344 height 306
click at [347, 121] on input "Solved. I didn't upload the file on time (Envelopes) GV [DATE]" at bounding box center [287, 122] width 163 height 15
click at [348, 142] on div "Name 4206050655809201990329596600223490 34 / 255 Date of Arrival [DATE] Program…" at bounding box center [203, 185] width 344 height 306
drag, startPoint x: 352, startPoint y: 127, endPoint x: 362, endPoint y: 128, distance: 9.5
click at [362, 128] on input "Solved. I didn't upload the file on time (Envelopes) GV [DATE]" at bounding box center [287, 122] width 163 height 15
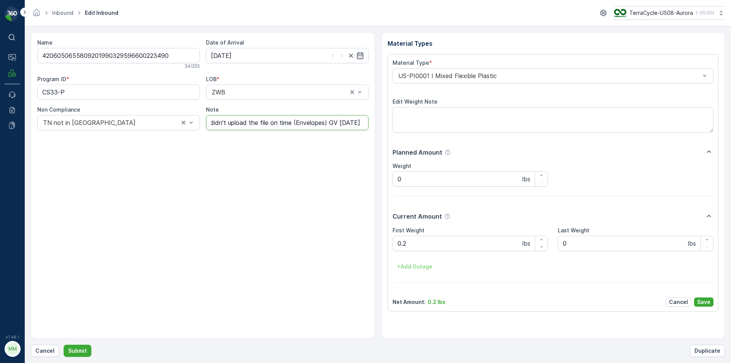
click at [361, 123] on input "Solved. I didn't upload the file on time (Envelopes) GV [DATE]" at bounding box center [287, 122] width 163 height 15
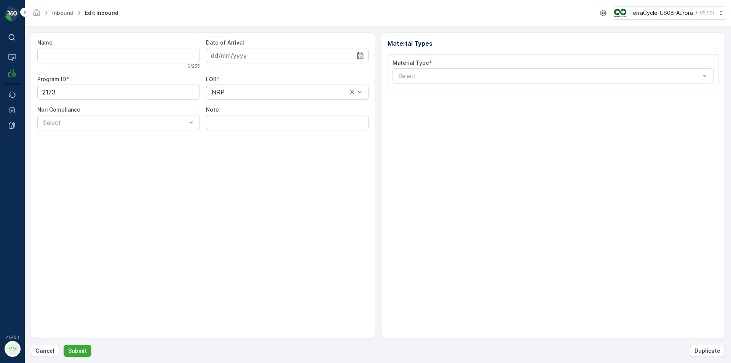
type input "1ZB799H29034789672"
type input "[DATE]"
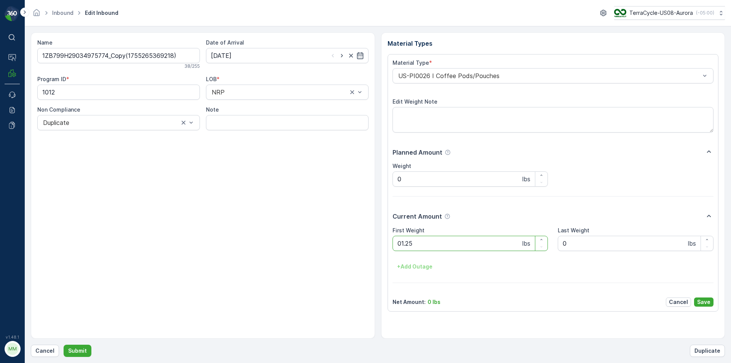
click at [64, 344] on button "Submit" at bounding box center [78, 350] width 28 height 12
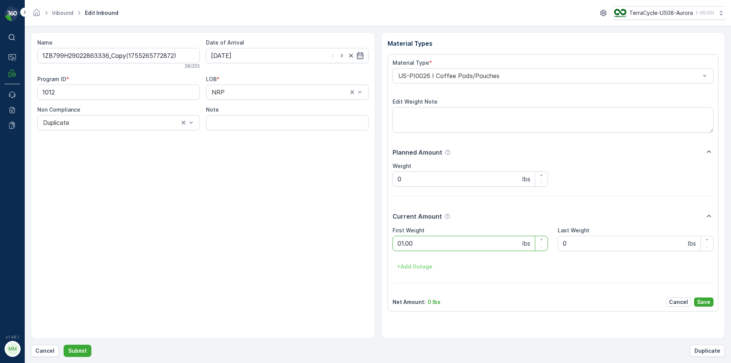
click at [64, 344] on button "Submit" at bounding box center [78, 350] width 28 height 12
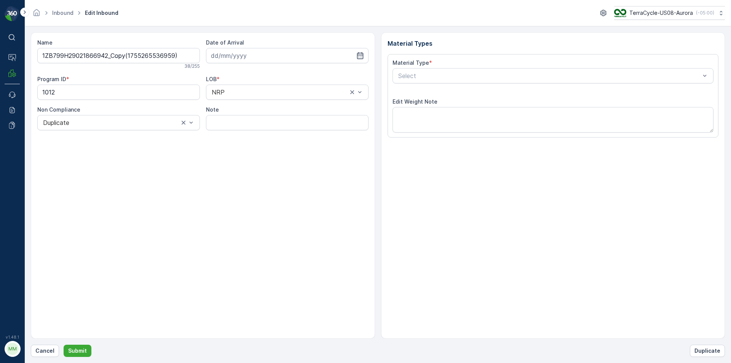
type input "[DATE]"
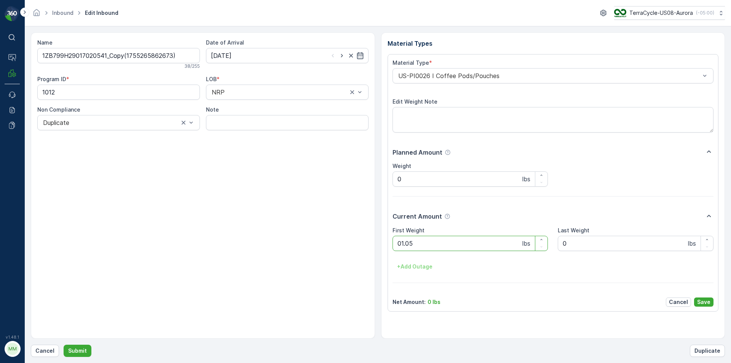
click at [64, 344] on button "Submit" at bounding box center [78, 350] width 28 height 12
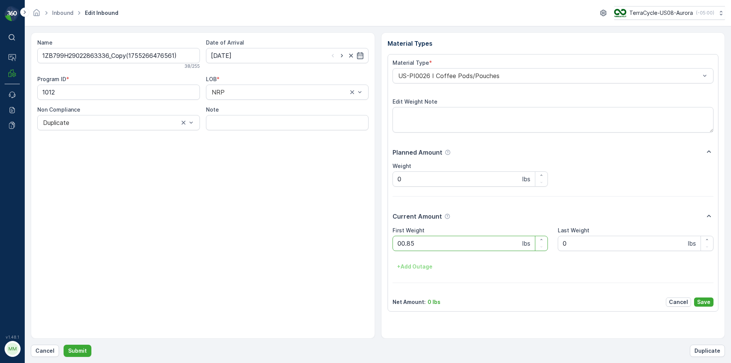
click at [64, 344] on button "Submit" at bounding box center [78, 350] width 28 height 12
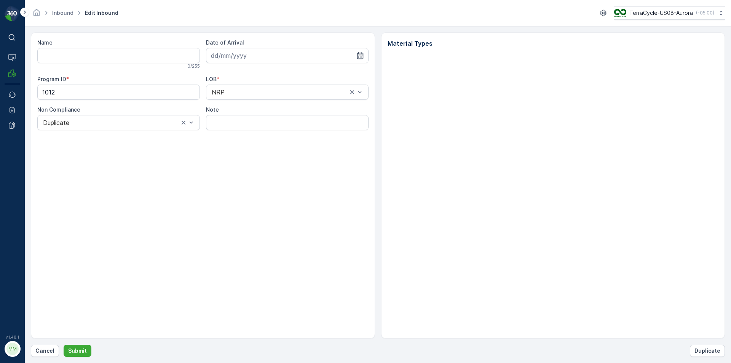
type input "1ZB799H29022863336_Copy(1755266638153)"
type input "[DATE]"
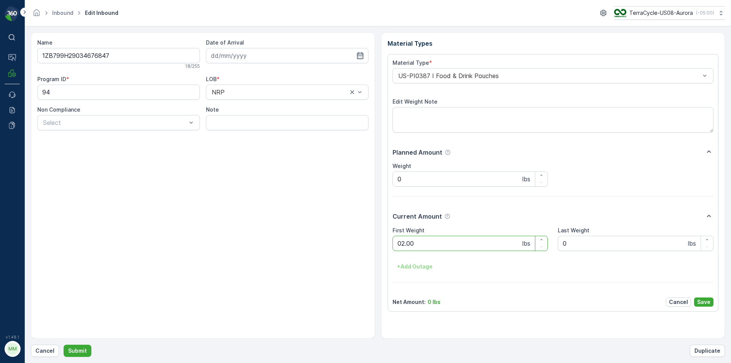
click at [64, 344] on button "Submit" at bounding box center [78, 350] width 28 height 12
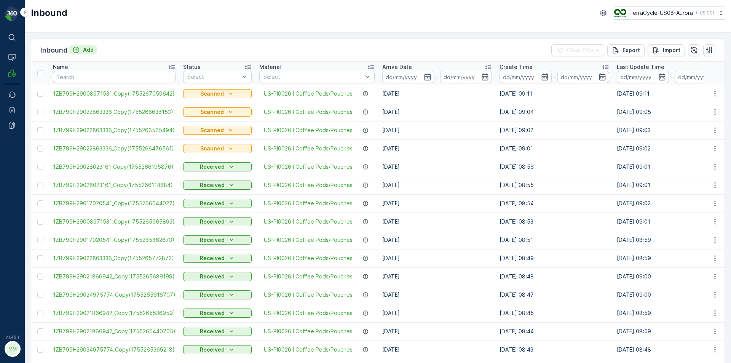
click at [87, 49] on p "Add" at bounding box center [88, 50] width 11 height 8
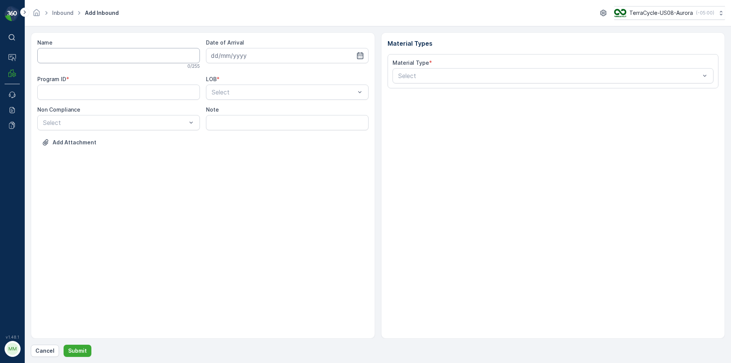
click at [135, 56] on input "Name" at bounding box center [118, 55] width 163 height 15
type input "42060506"
click at [64, 344] on button "Submit" at bounding box center [78, 350] width 28 height 12
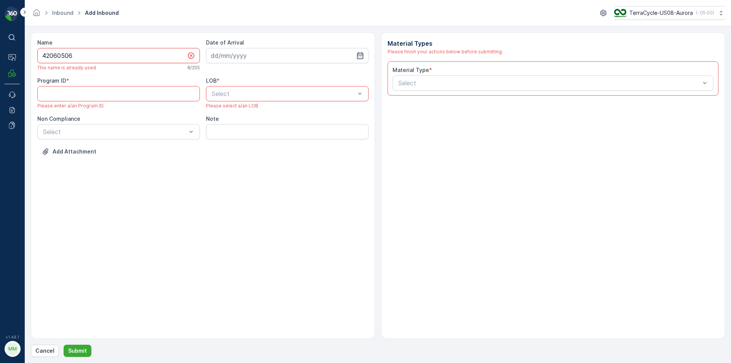
click at [136, 55] on input "42060506" at bounding box center [118, 55] width 163 height 15
type input "1ZB799H29008780836"
click at [64, 344] on button "Submit" at bounding box center [78, 350] width 28 height 12
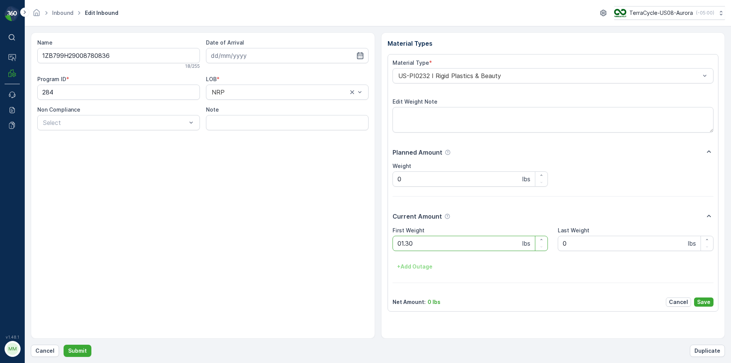
click at [64, 344] on button "Submit" at bounding box center [78, 350] width 28 height 12
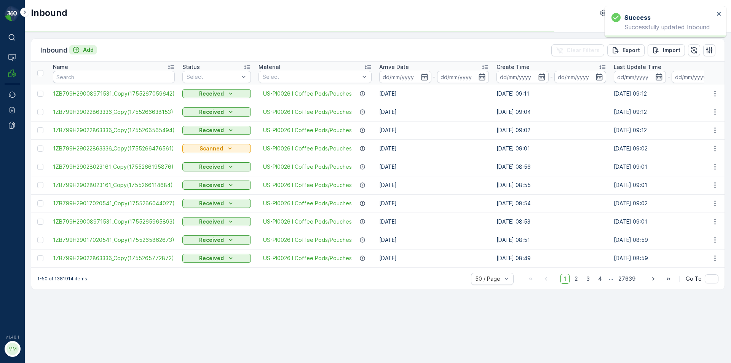
click at [79, 50] on div "Add" at bounding box center [82, 50] width 21 height 8
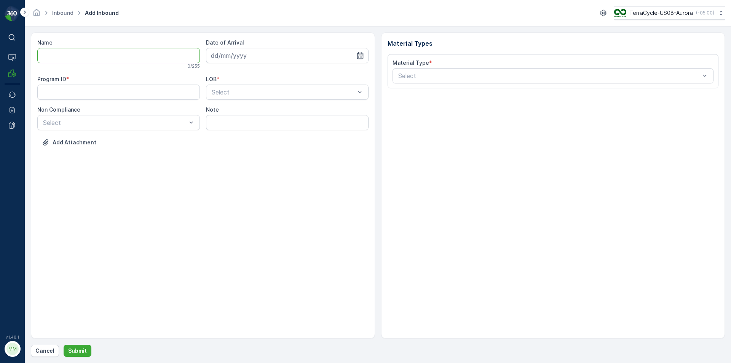
click at [82, 54] on input "Name" at bounding box center [118, 55] width 163 height 15
type input "1ZB799H29038023393"
click at [218, 54] on input at bounding box center [287, 55] width 163 height 15
click at [289, 135] on div "15" at bounding box center [287, 134] width 12 height 12
type input "[DATE]"
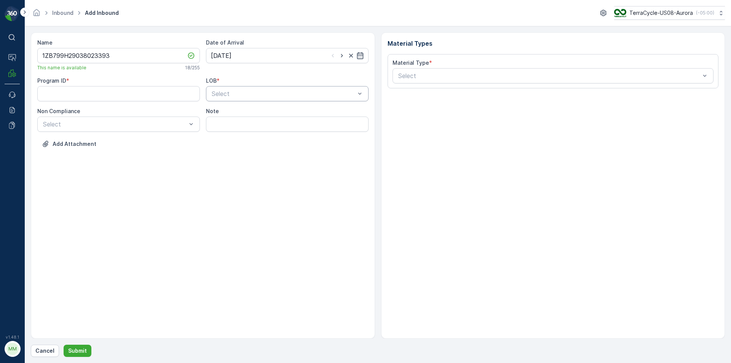
click at [281, 99] on div "Select" at bounding box center [287, 93] width 163 height 15
click at [255, 125] on div "ZWB" at bounding box center [286, 125] width 153 height 7
click at [182, 123] on div at bounding box center [114, 124] width 145 height 7
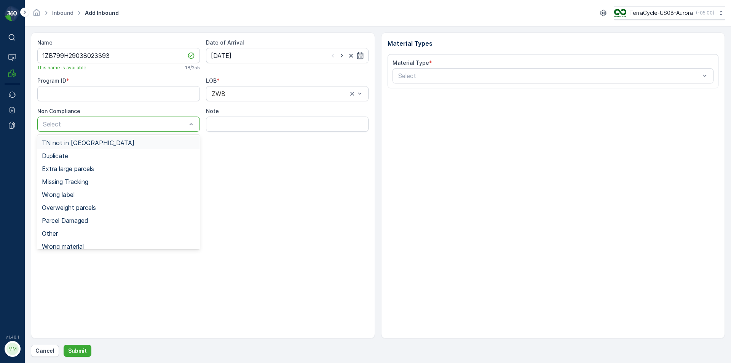
click at [134, 144] on div "TN not in [GEOGRAPHIC_DATA]" at bounding box center [118, 142] width 153 height 7
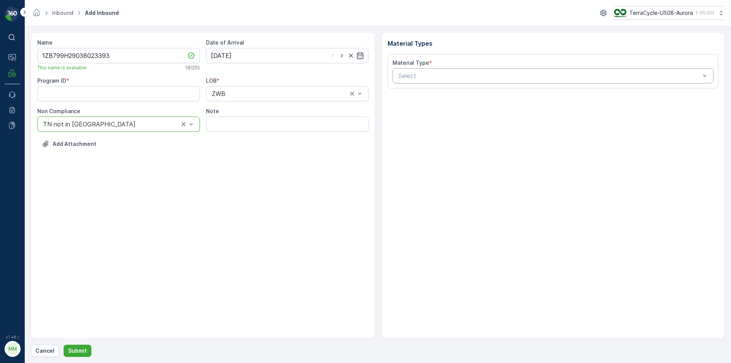
click at [454, 75] on div at bounding box center [549, 75] width 304 height 7
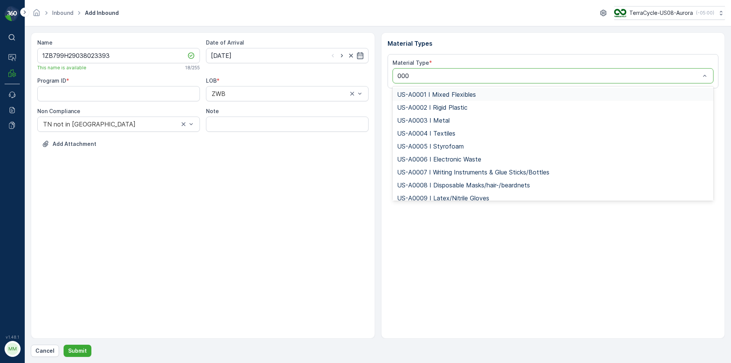
type input "0001"
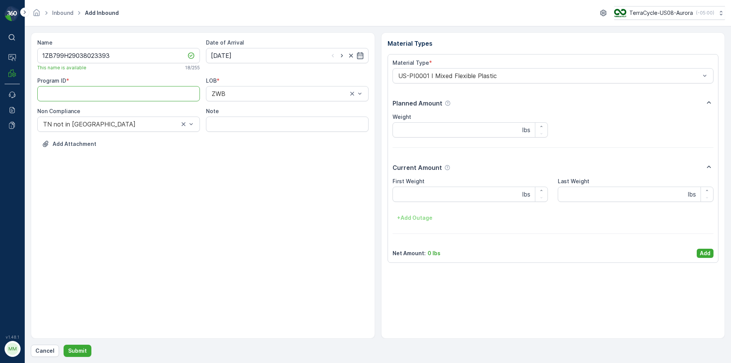
paste ID "CS269"
type ID "CS269"
click at [226, 217] on div "Name 1ZB799H29038023393 This name is available 18 / 255 Date of Arrival [DATE] …" at bounding box center [203, 185] width 344 height 306
click at [707, 253] on p "Add" at bounding box center [704, 253] width 11 height 8
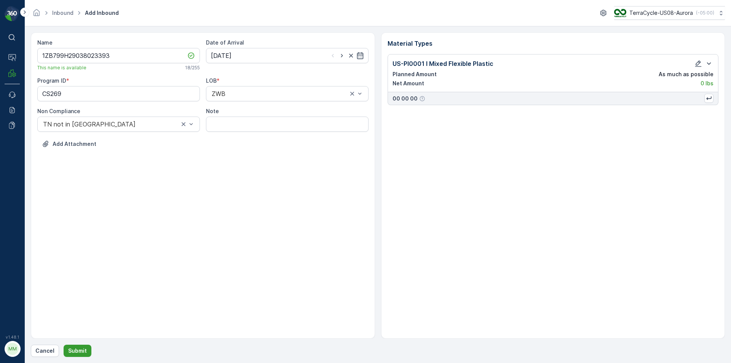
click at [78, 352] on p "Submit" at bounding box center [77, 351] width 19 height 8
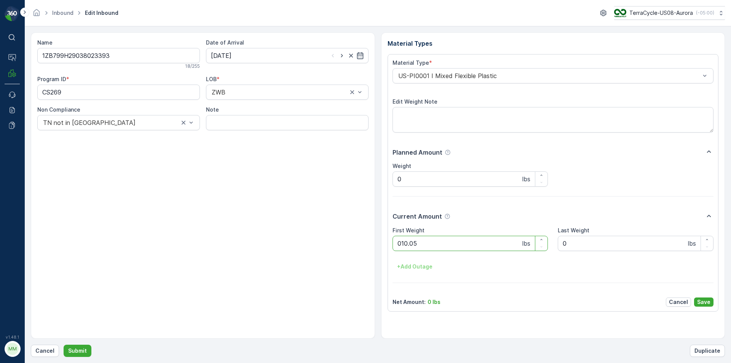
click at [64, 344] on button "Submit" at bounding box center [78, 350] width 28 height 12
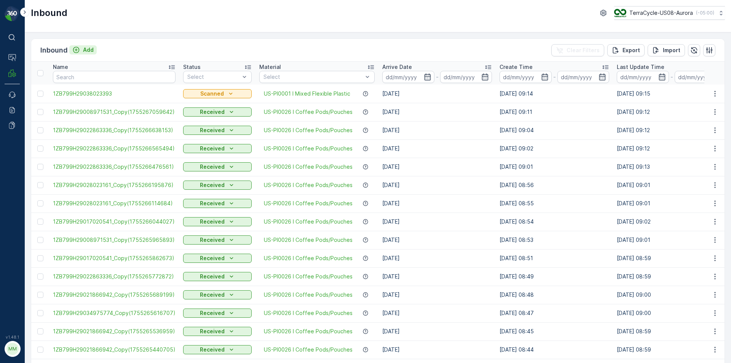
click at [84, 52] on p "Add" at bounding box center [88, 50] width 11 height 8
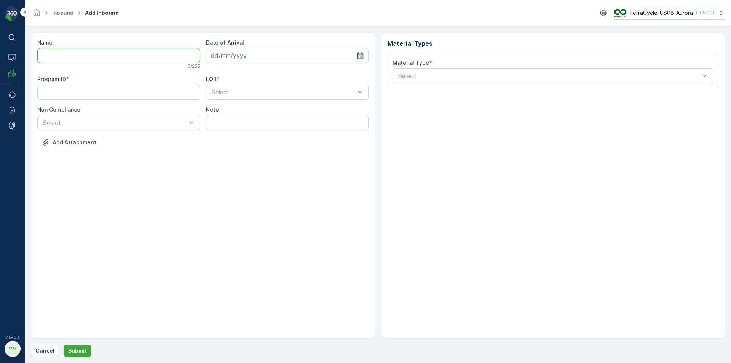
click at [86, 56] on input "Name" at bounding box center [118, 55] width 163 height 15
type input "1ZB799H29015513683"
click at [325, 58] on input at bounding box center [287, 55] width 163 height 15
click at [285, 133] on div "15" at bounding box center [287, 134] width 12 height 12
type input "[DATE]"
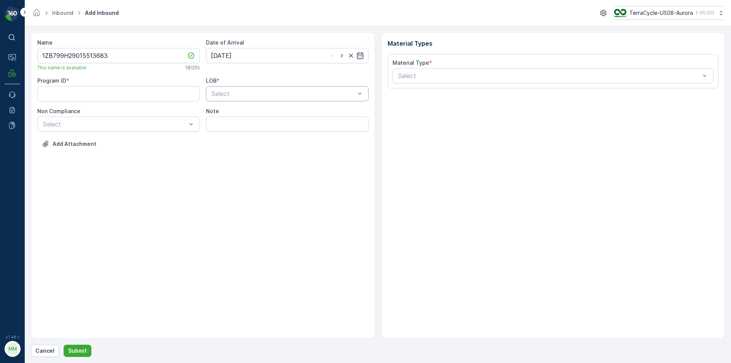
click at [273, 92] on div at bounding box center [283, 93] width 145 height 7
click at [247, 124] on div "ZWB" at bounding box center [286, 125] width 153 height 7
paste ID "CS269"
type ID "CS269"
click at [167, 123] on div at bounding box center [114, 124] width 145 height 7
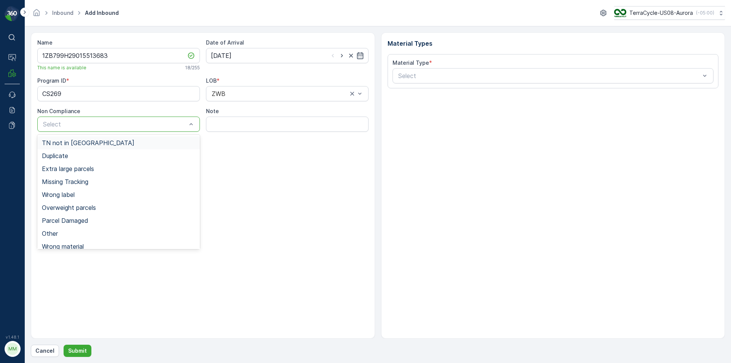
click at [154, 143] on div "TN not in [GEOGRAPHIC_DATA]" at bounding box center [118, 142] width 153 height 7
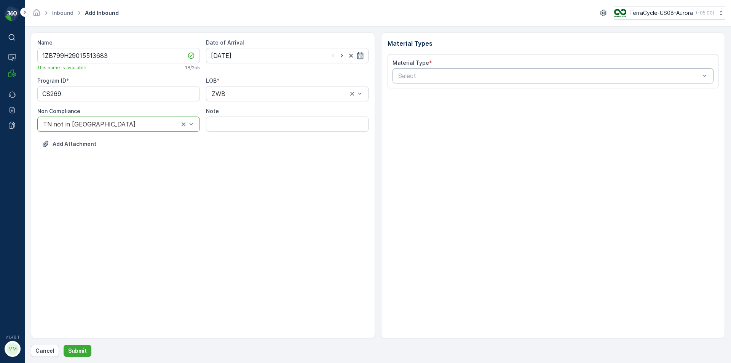
click at [416, 74] on div at bounding box center [549, 75] width 304 height 7
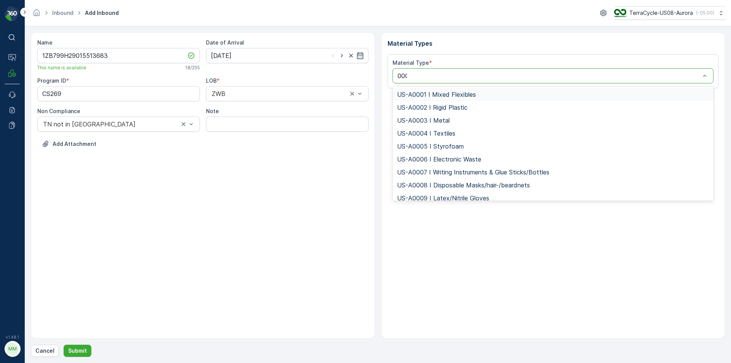
type input "0001"
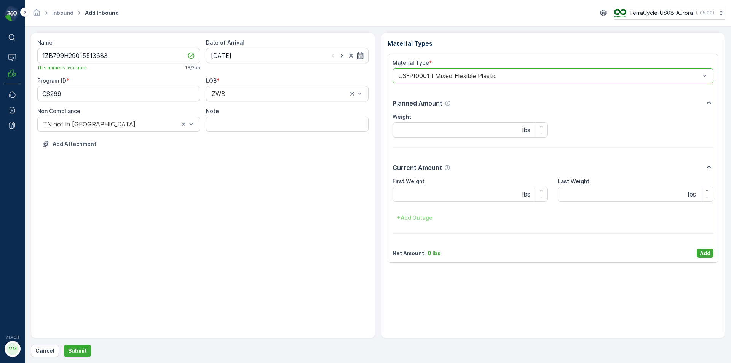
click at [64, 344] on button "Submit" at bounding box center [78, 350] width 28 height 12
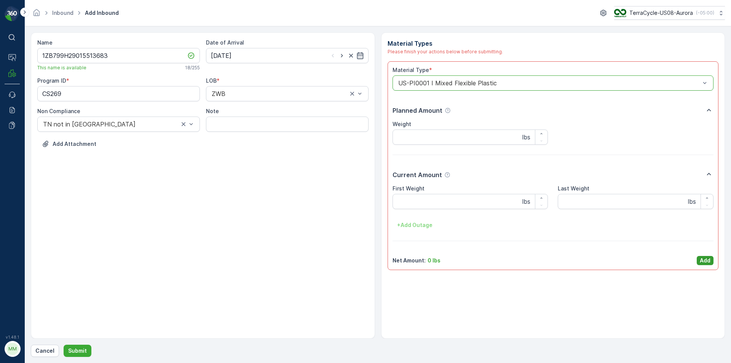
click at [703, 260] on p "Add" at bounding box center [704, 261] width 11 height 8
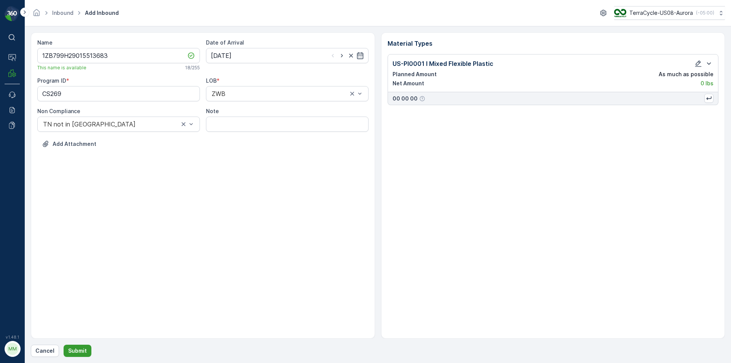
click at [66, 350] on button "Submit" at bounding box center [78, 350] width 28 height 12
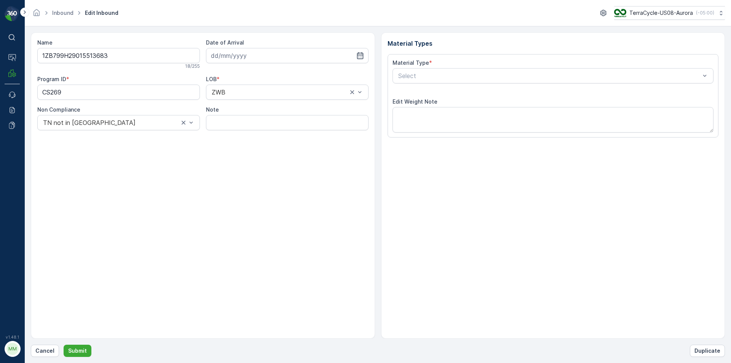
type input "[DATE]"
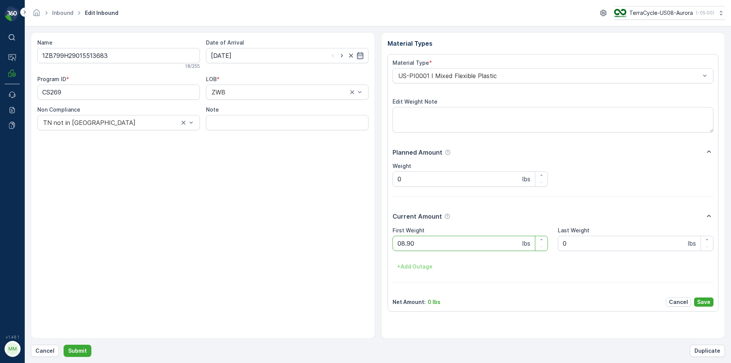
click at [64, 344] on button "Submit" at bounding box center [78, 350] width 28 height 12
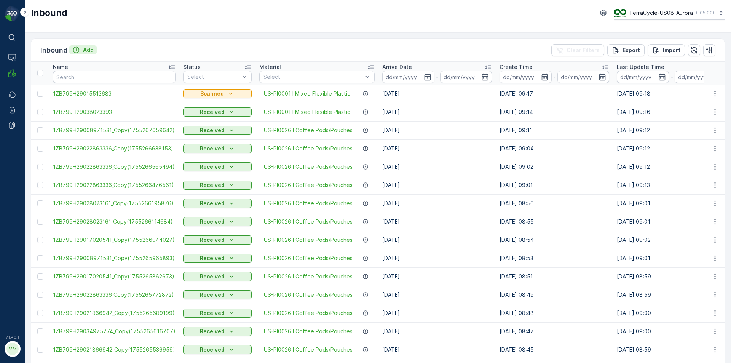
click at [89, 48] on p "Add" at bounding box center [88, 50] width 11 height 8
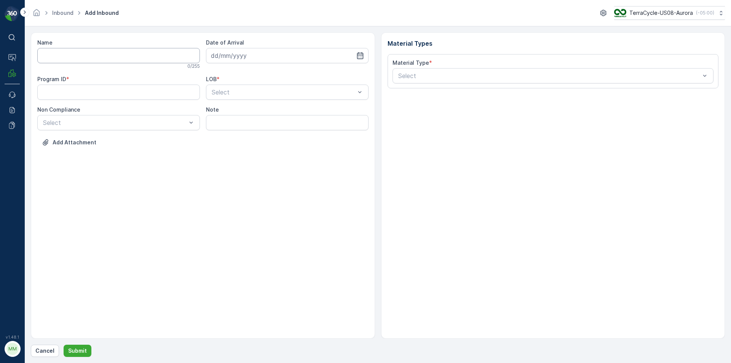
click at [85, 55] on input "Name" at bounding box center [118, 55] width 163 height 15
type input "1ZB799H29039342635"
click at [64, 344] on button "Submit" at bounding box center [78, 350] width 28 height 12
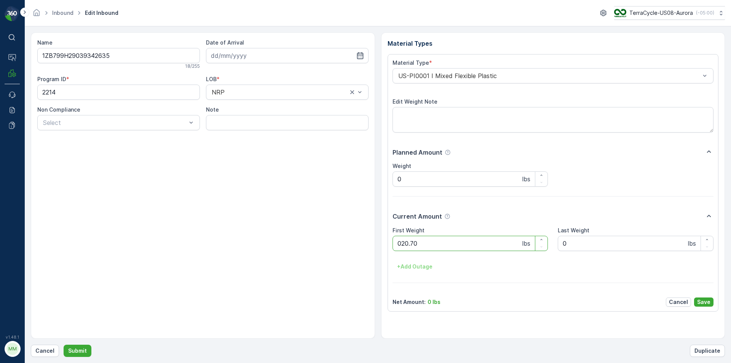
click at [64, 344] on button "Submit" at bounding box center [78, 350] width 28 height 12
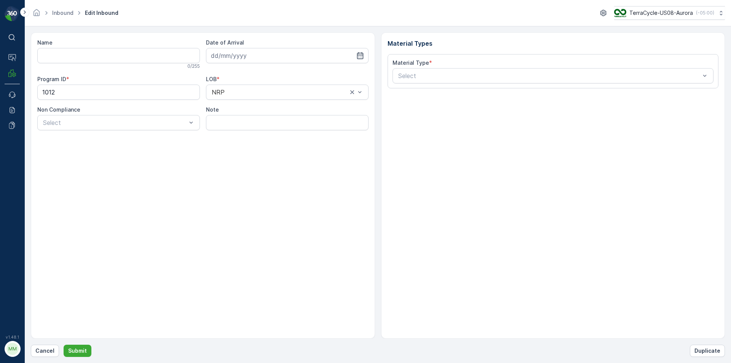
type input "1ZB799H29018129245"
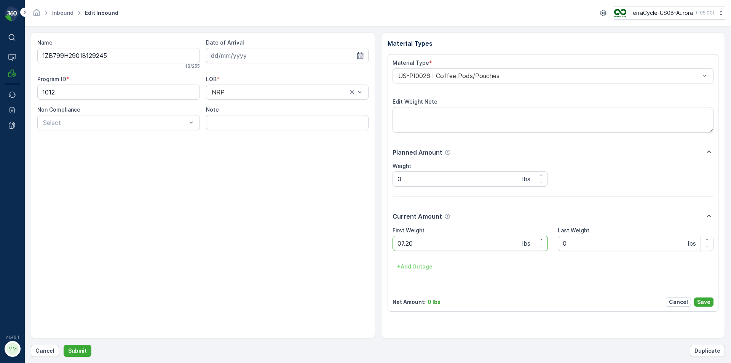
click at [64, 344] on button "Submit" at bounding box center [78, 350] width 28 height 12
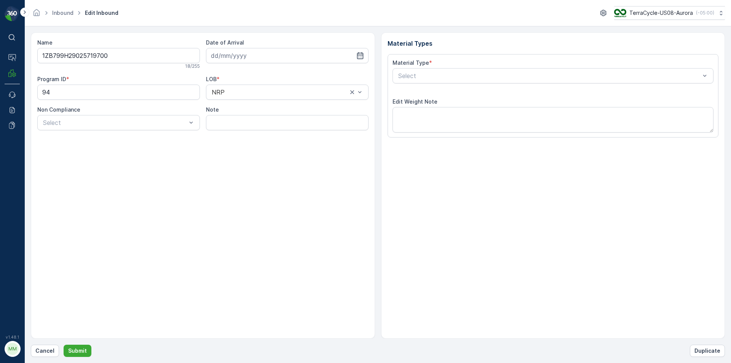
type input "[DATE]"
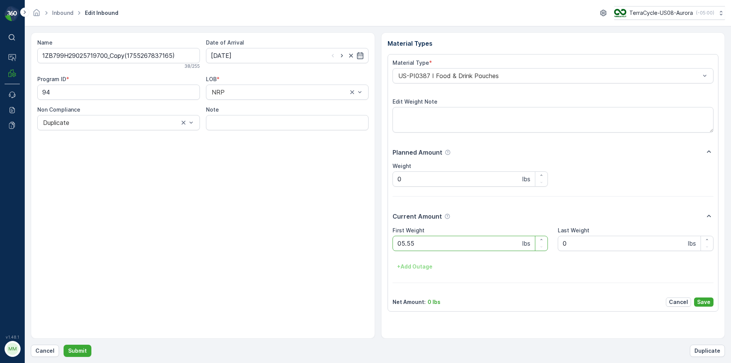
click at [64, 344] on button "Submit" at bounding box center [78, 350] width 28 height 12
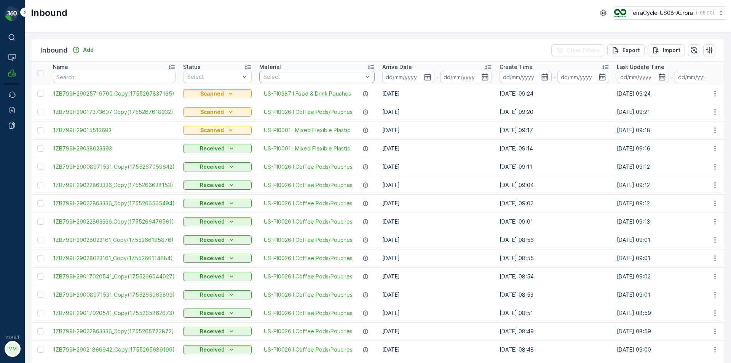
click at [299, 74] on div at bounding box center [313, 77] width 101 height 6
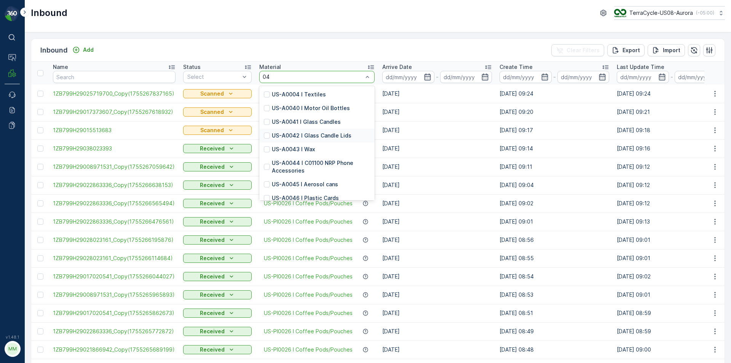
type input "0"
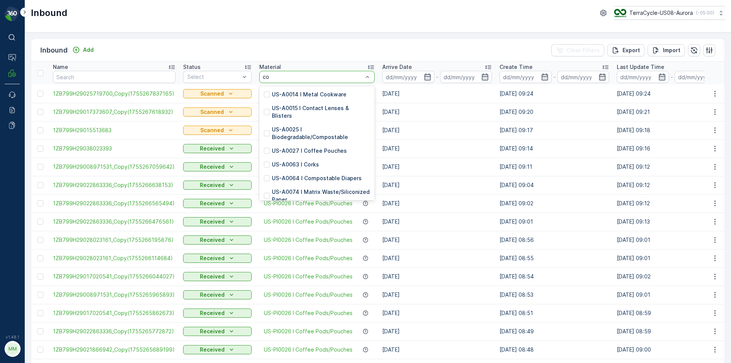
type input "c"
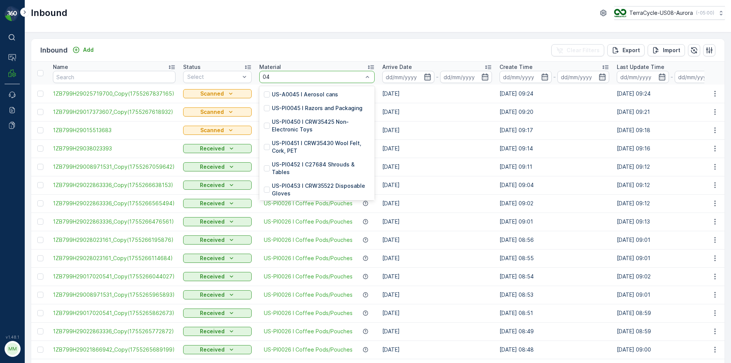
type input "0"
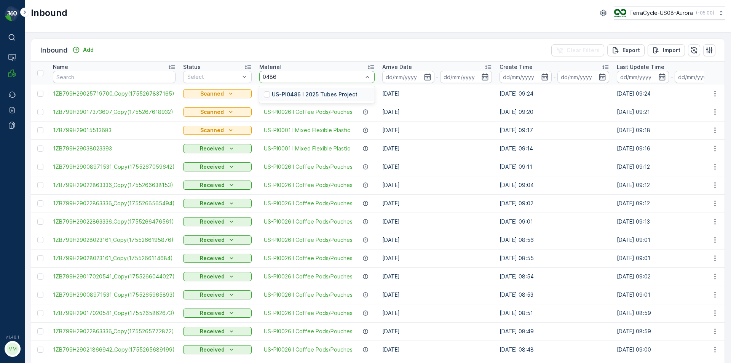
type input "0486"
click at [312, 79] on div at bounding box center [313, 77] width 101 height 6
type input "0486"
click at [91, 47] on p "Add" at bounding box center [88, 50] width 11 height 8
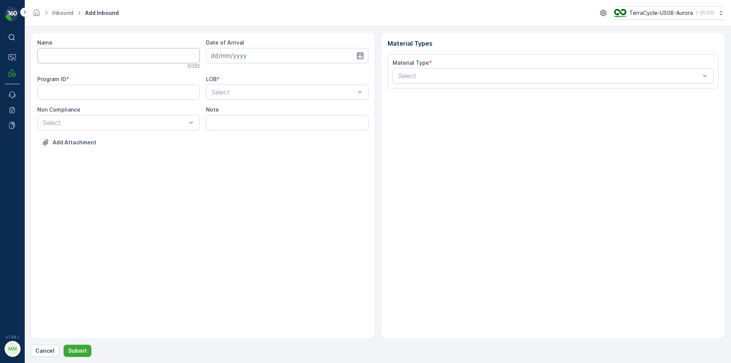
click at [83, 58] on input "Name" at bounding box center [118, 55] width 163 height 15
type input "1Z1AR8610394673113"
click at [64, 344] on button "Submit" at bounding box center [78, 350] width 28 height 12
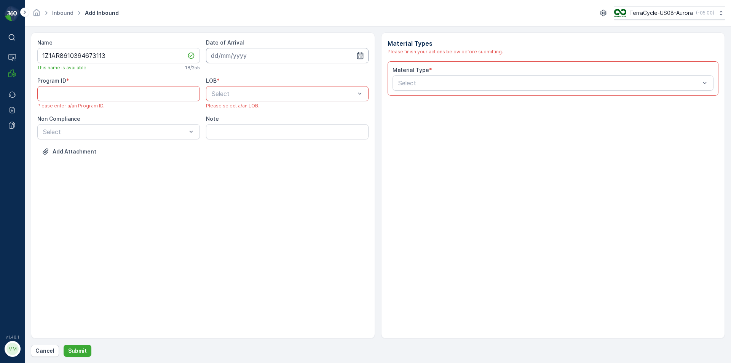
click at [227, 56] on input at bounding box center [287, 55] width 163 height 15
click at [290, 136] on div "15" at bounding box center [287, 134] width 12 height 12
type input "[DATE]"
click at [220, 96] on div at bounding box center [283, 93] width 145 height 7
click at [221, 112] on span "NRP" at bounding box center [216, 112] width 13 height 7
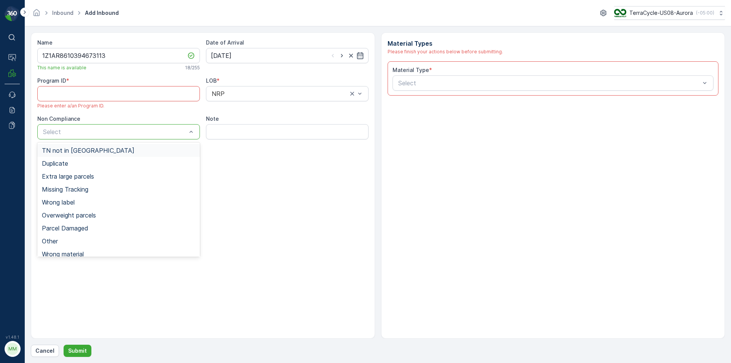
click at [127, 151] on div "TN not in [GEOGRAPHIC_DATA]" at bounding box center [118, 150] width 153 height 7
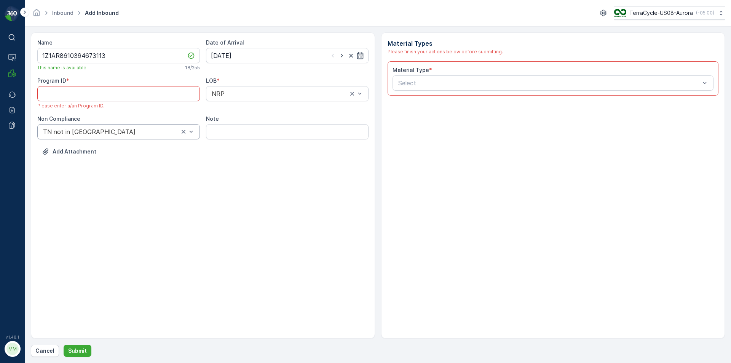
paste ID "956"
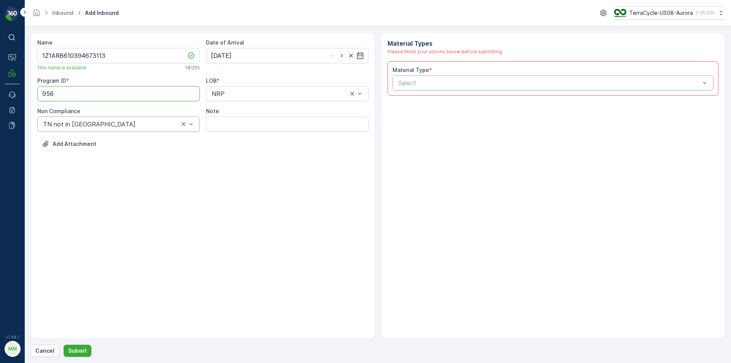
type ID "956"
click at [415, 82] on div at bounding box center [549, 83] width 304 height 7
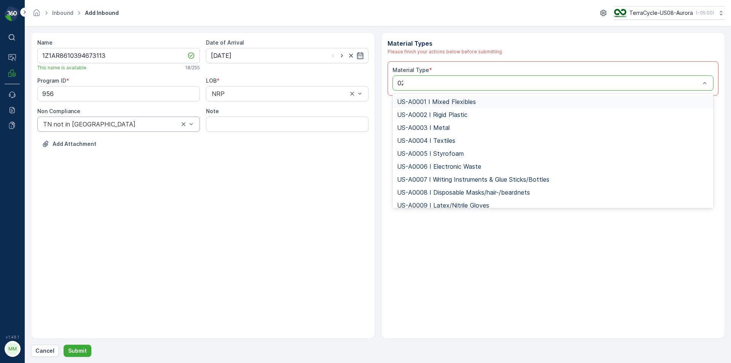
type input "0232"
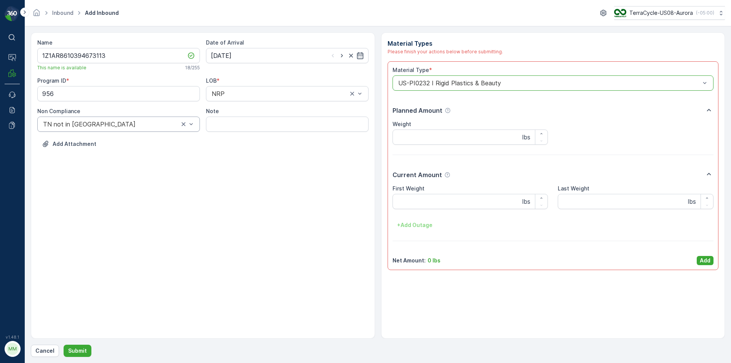
click at [706, 262] on p "Add" at bounding box center [704, 261] width 11 height 8
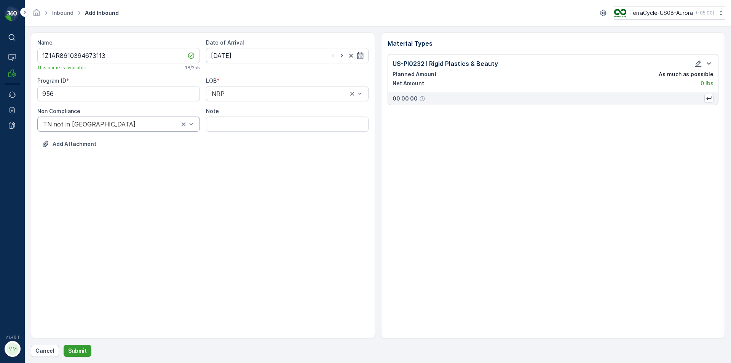
click at [79, 349] on p "Submit" at bounding box center [77, 351] width 19 height 8
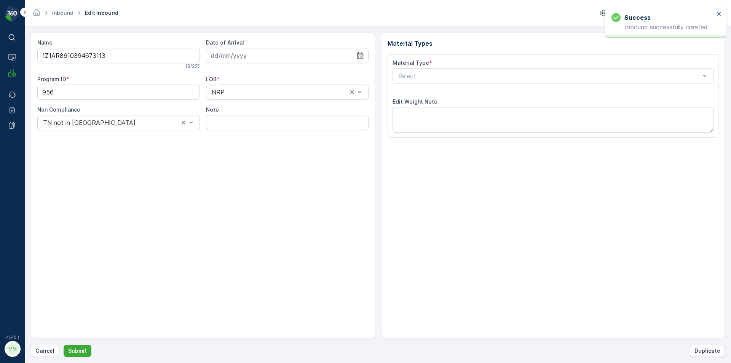
type input "[DATE]"
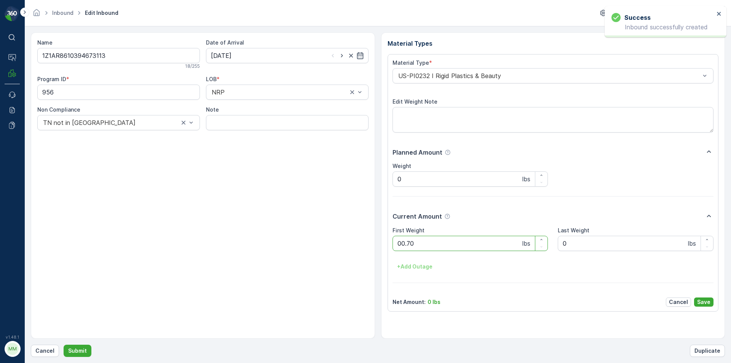
click at [64, 344] on button "Submit" at bounding box center [78, 350] width 28 height 12
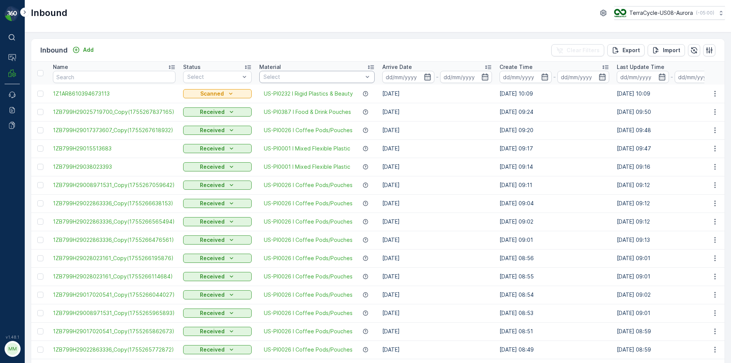
click at [326, 78] on div at bounding box center [313, 77] width 101 height 6
type input "0448"
